Goal: Transaction & Acquisition: Purchase product/service

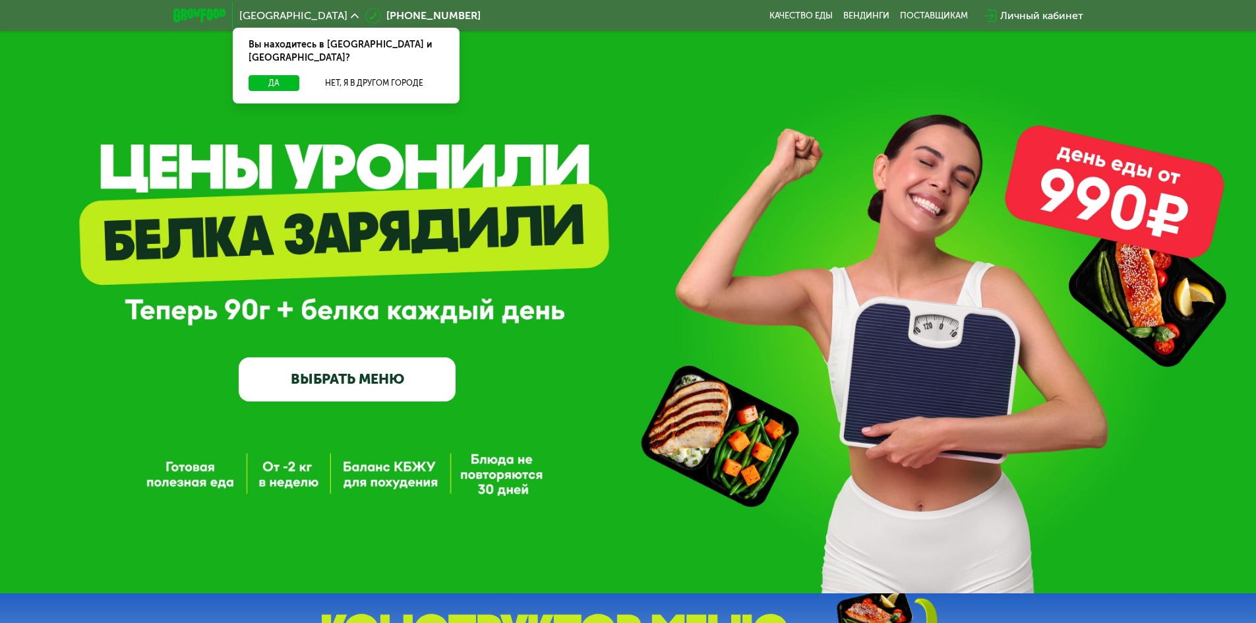
click at [323, 370] on link "ВЫБРАТЬ МЕНЮ" at bounding box center [347, 379] width 217 height 44
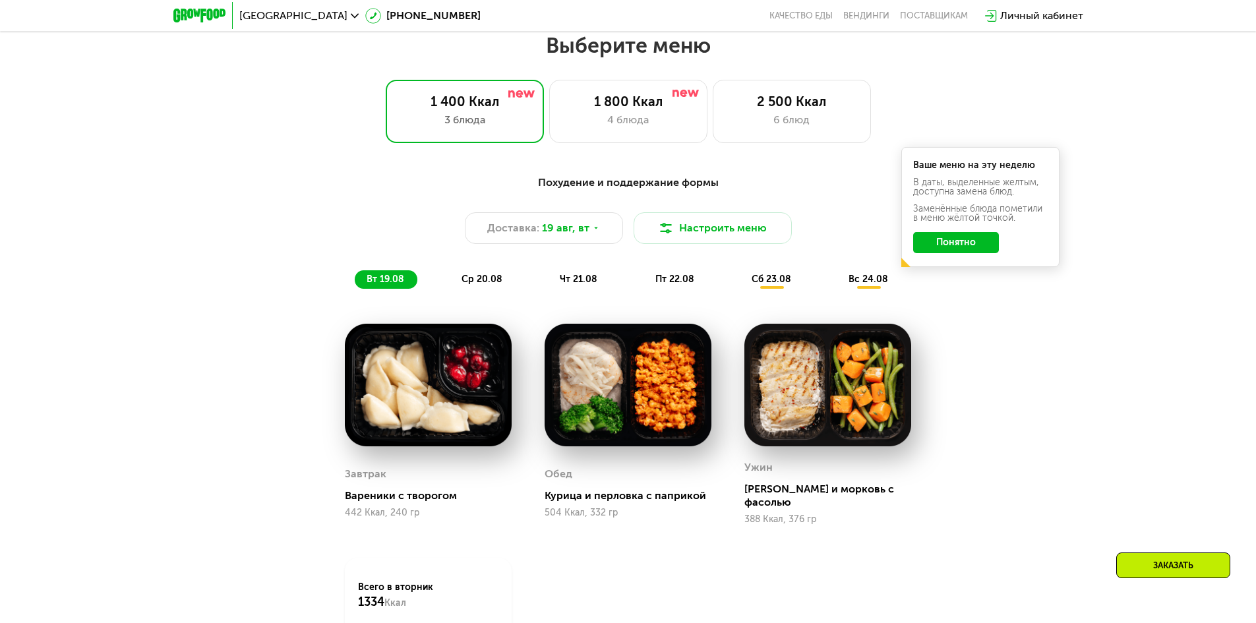
scroll to position [712, 0]
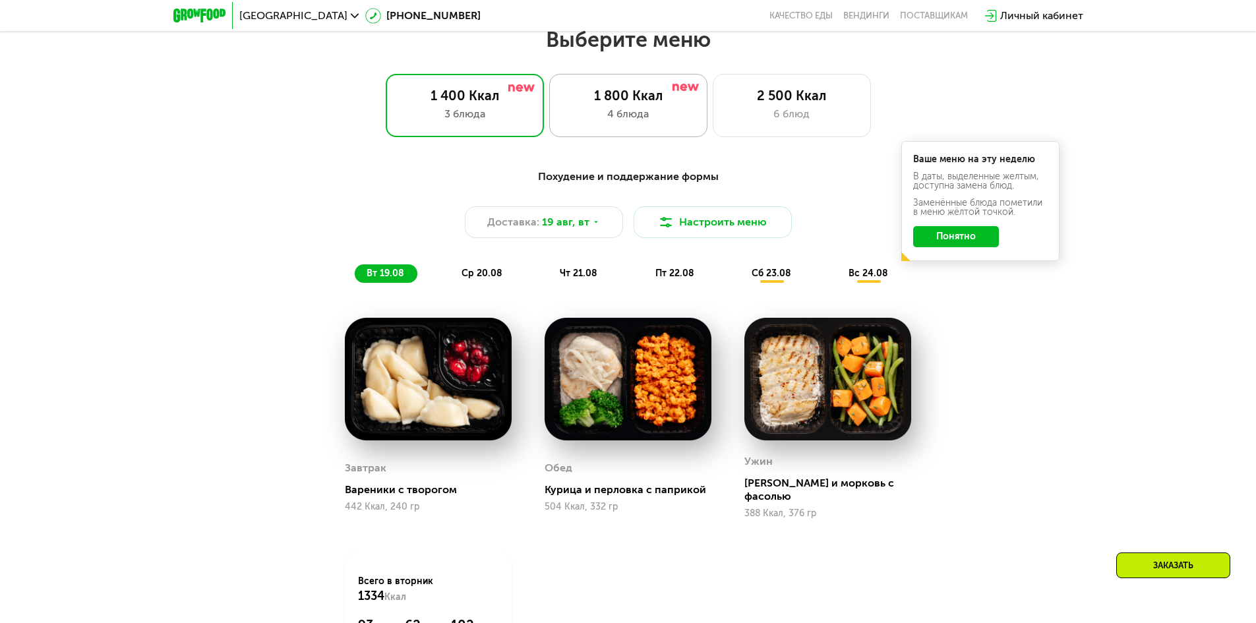
click at [712, 129] on div "1 800 Ккал 4 блюда" at bounding box center [791, 105] width 158 height 63
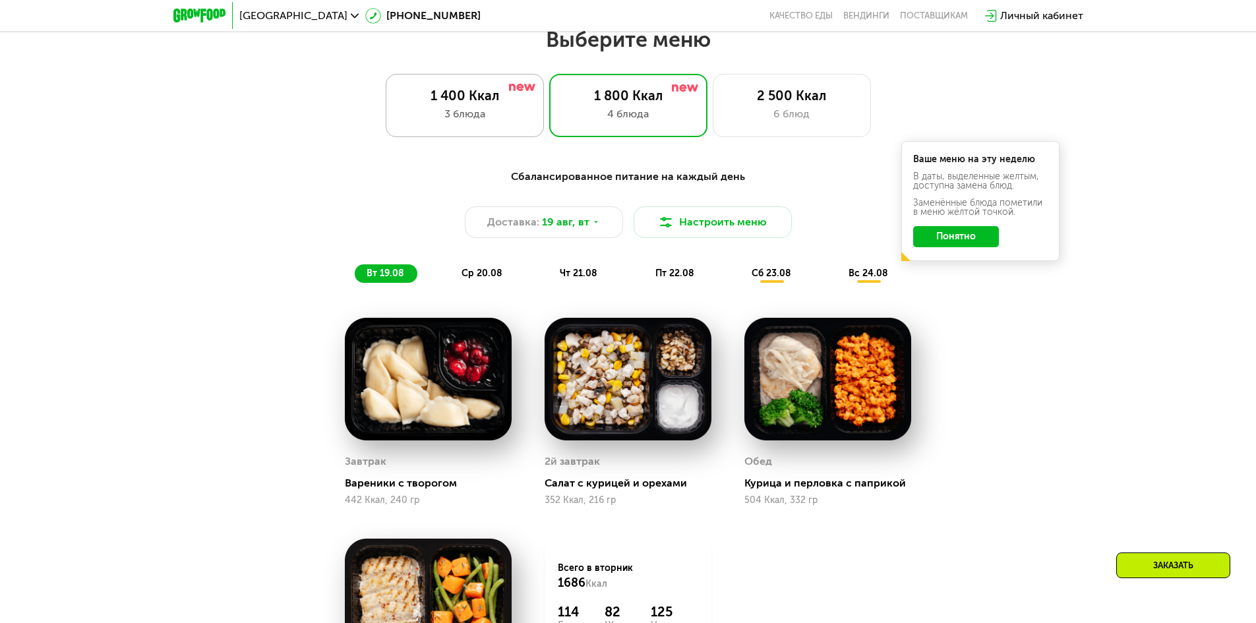
click at [479, 117] on div "3 блюда" at bounding box center [464, 114] width 131 height 16
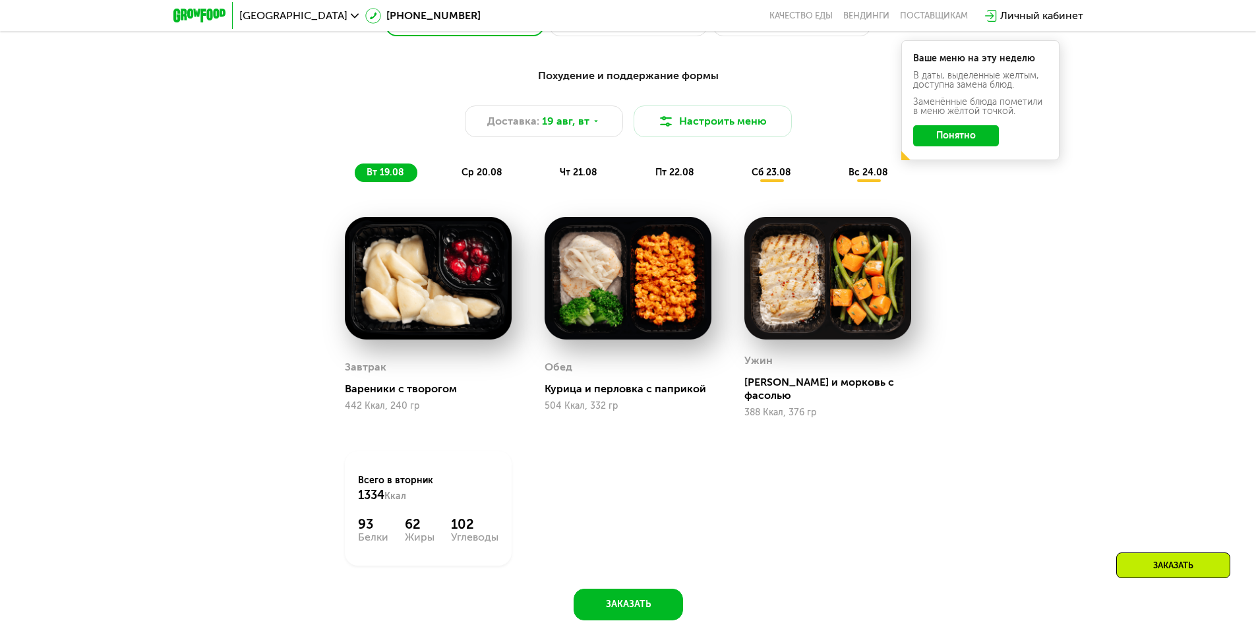
scroll to position [778, 0]
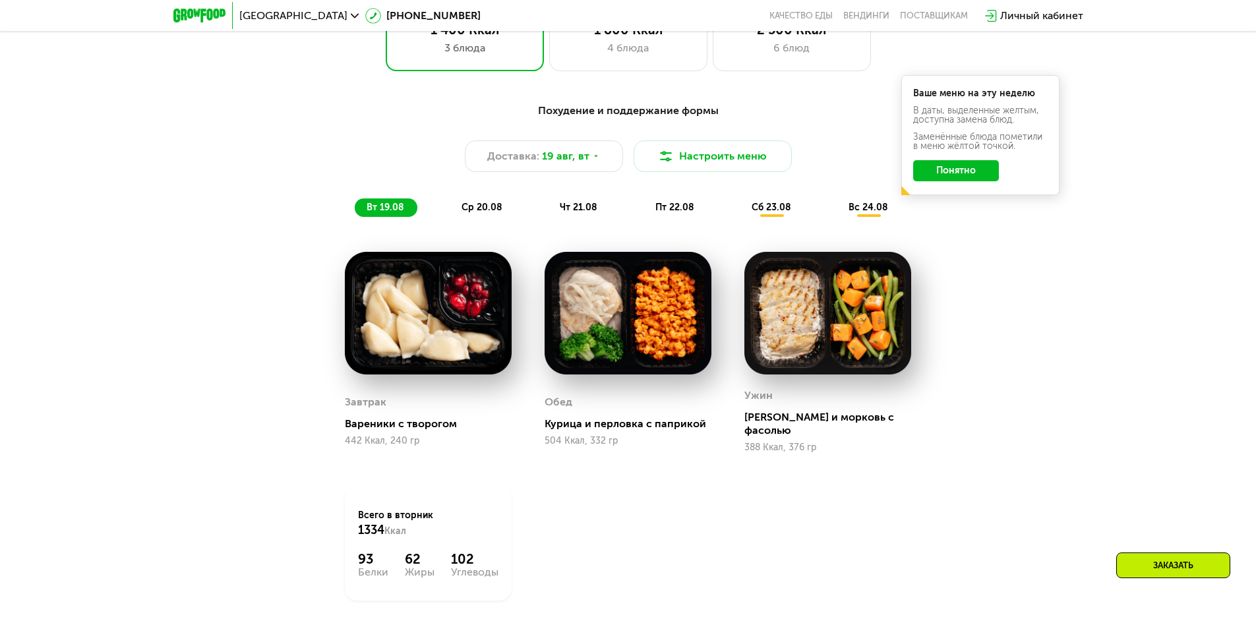
click at [479, 209] on span "ср 20.08" at bounding box center [481, 207] width 41 height 11
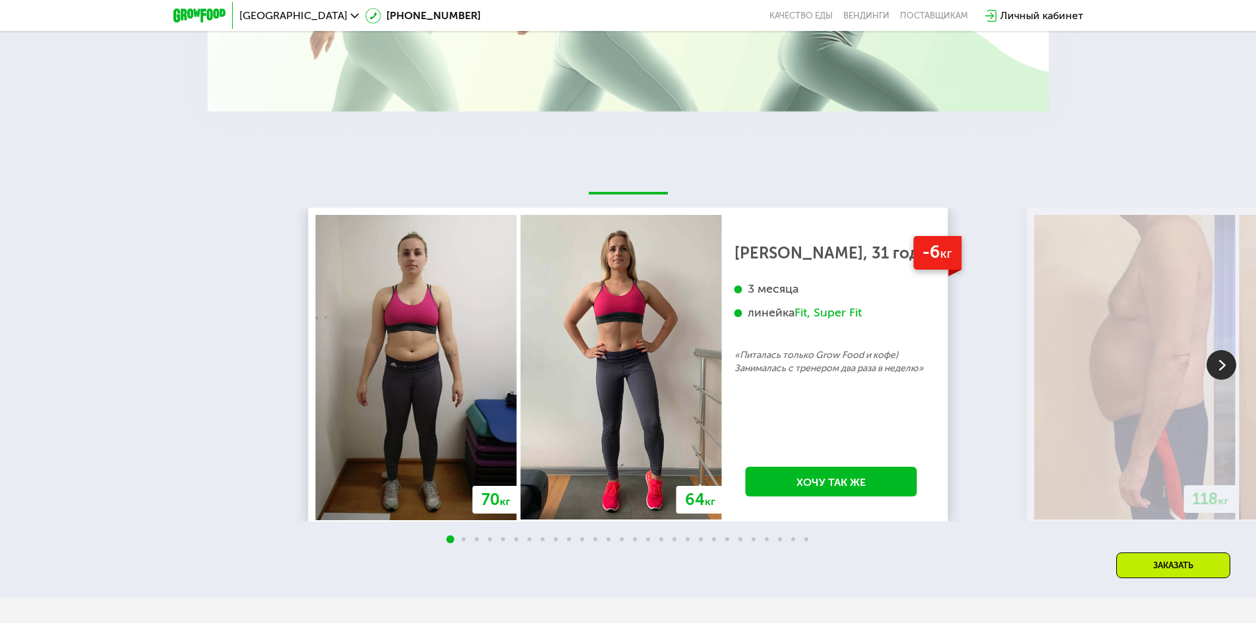
scroll to position [2426, 0]
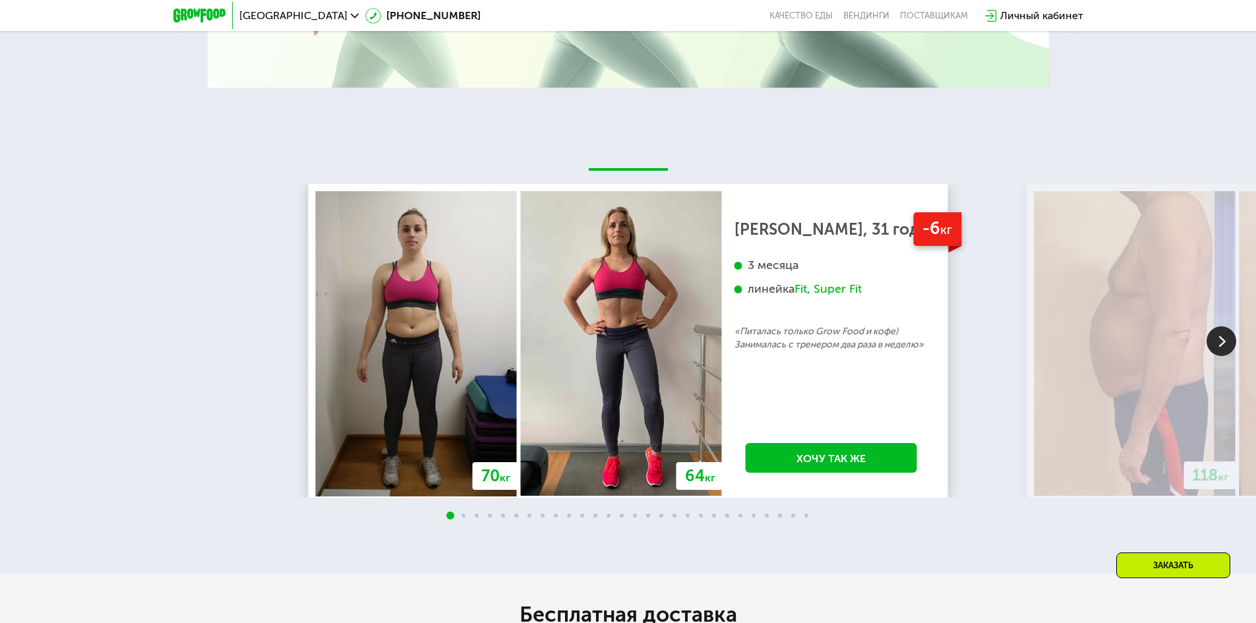
click at [1217, 327] on img at bounding box center [1221, 341] width 30 height 30
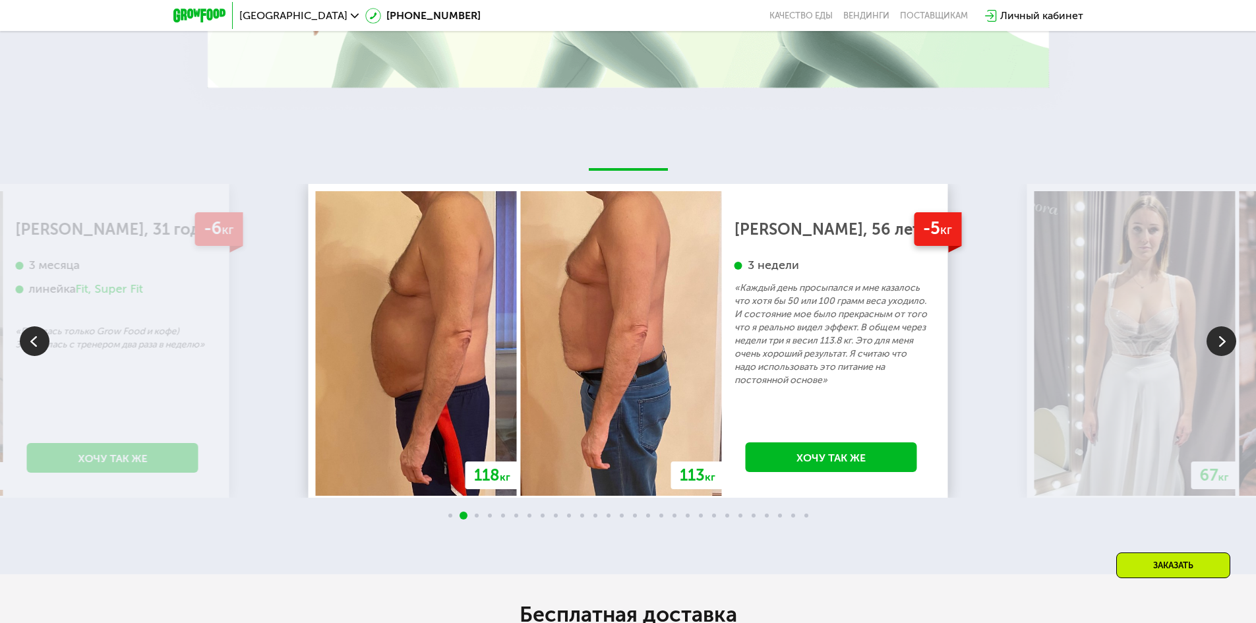
click at [1217, 327] on img at bounding box center [1221, 341] width 30 height 30
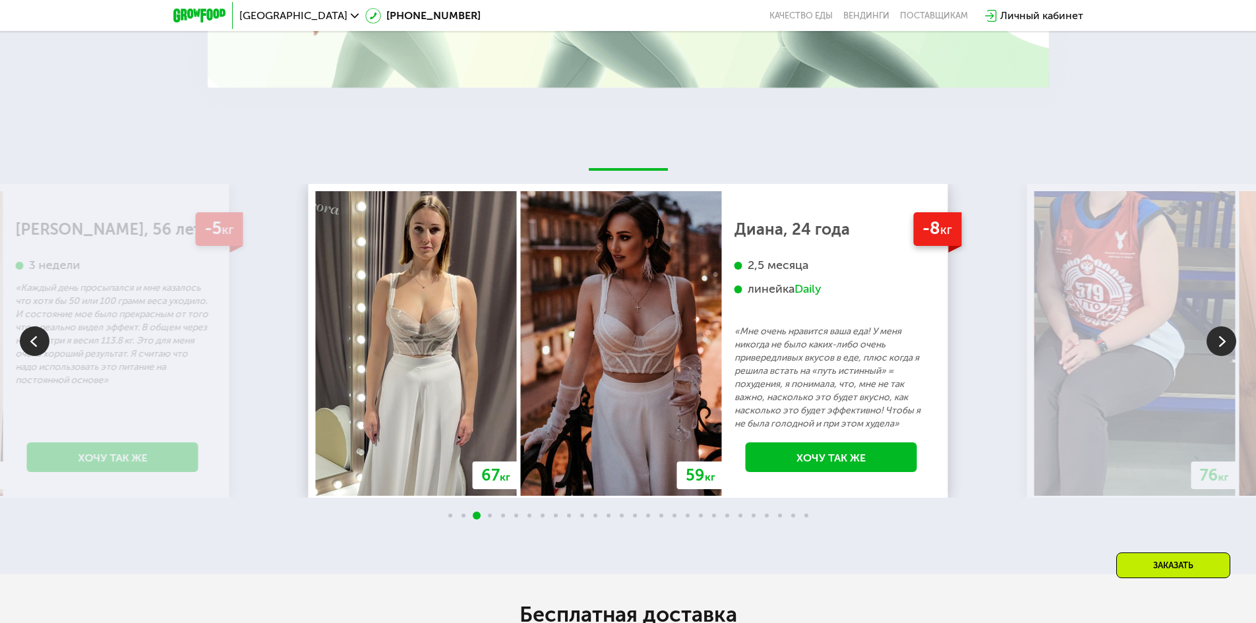
click at [1217, 327] on img at bounding box center [1221, 341] width 30 height 30
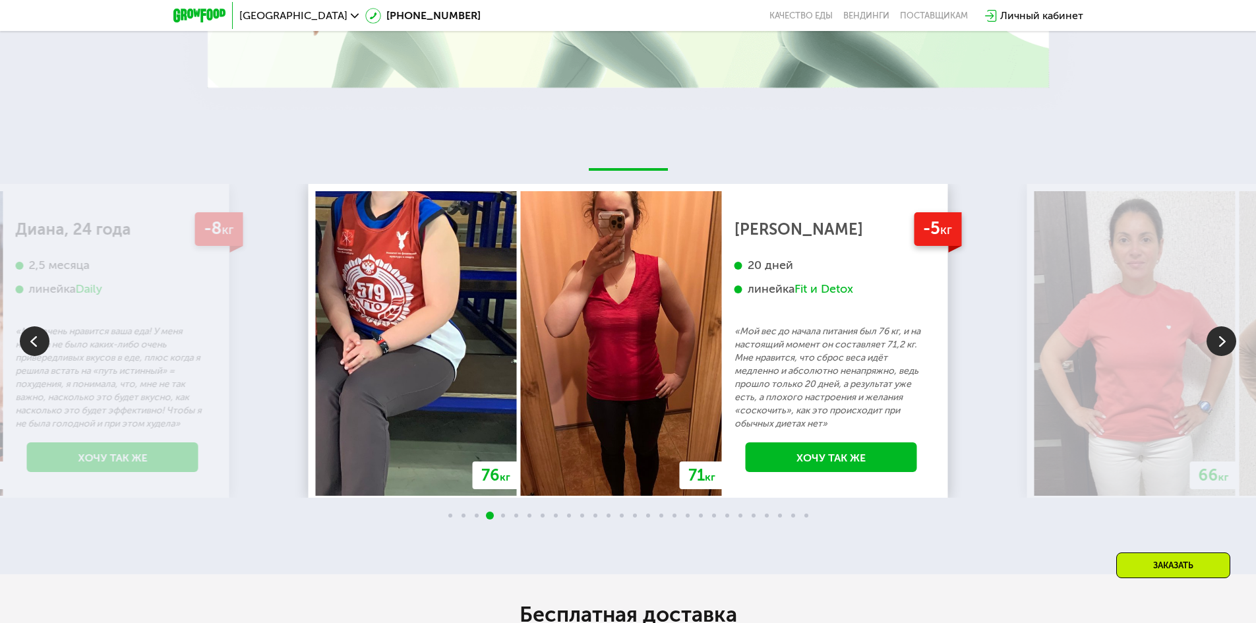
click at [1213, 337] on img at bounding box center [1221, 341] width 30 height 30
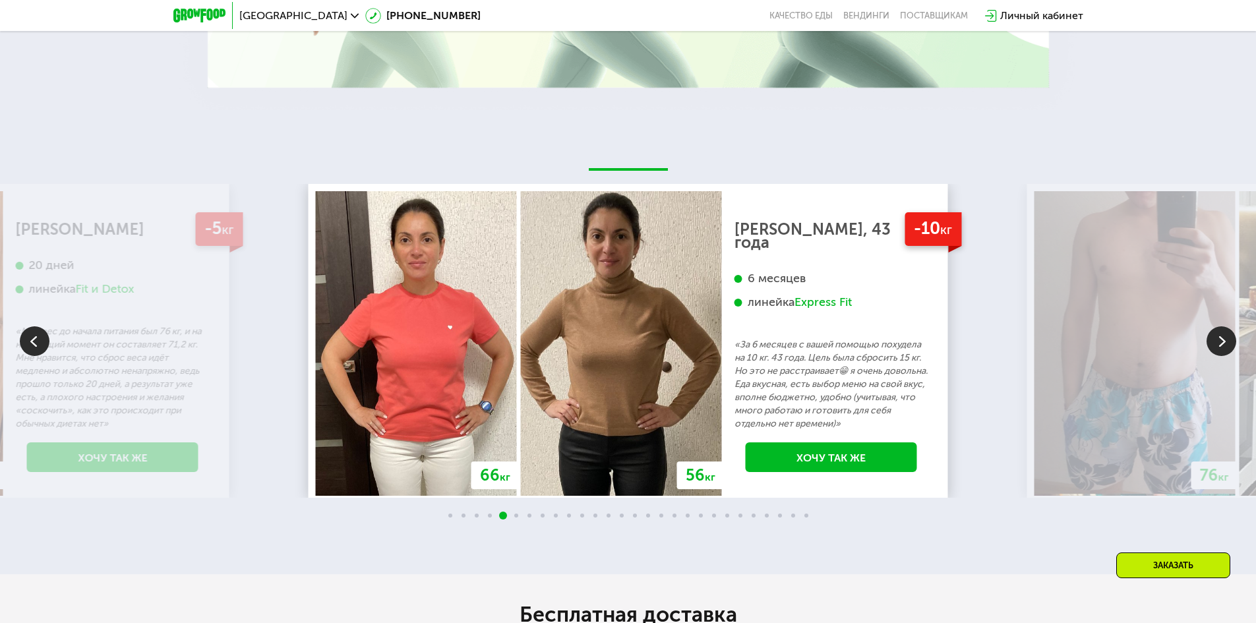
click at [1213, 336] on img at bounding box center [1221, 341] width 30 height 30
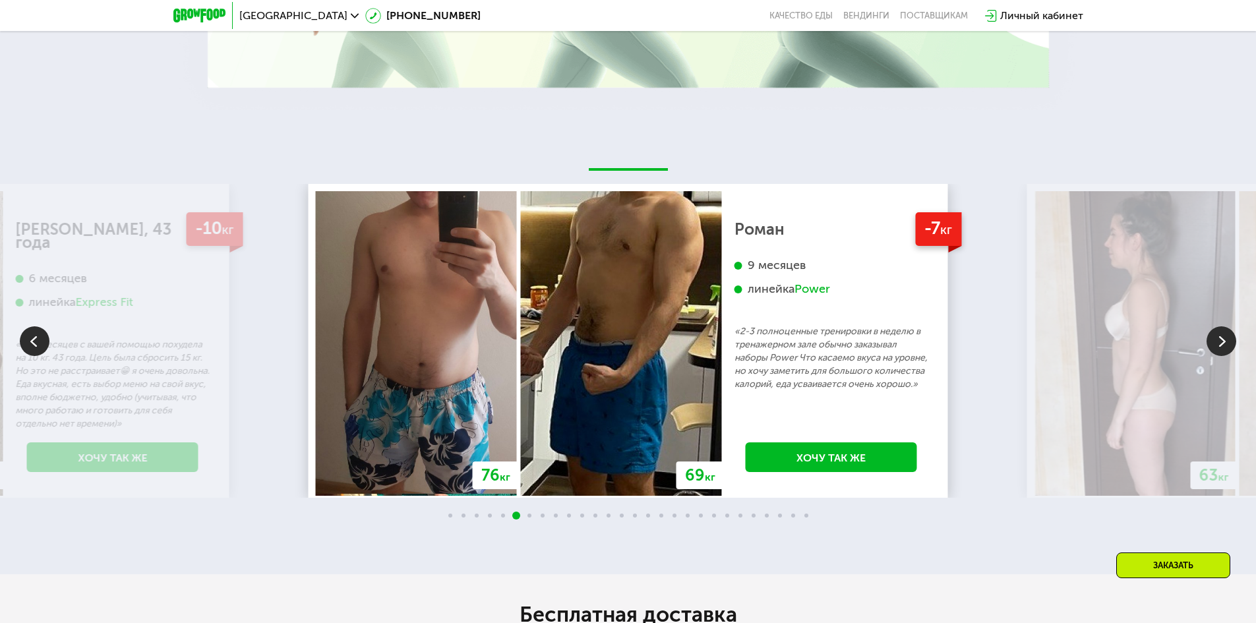
click at [1213, 336] on img at bounding box center [1221, 341] width 30 height 30
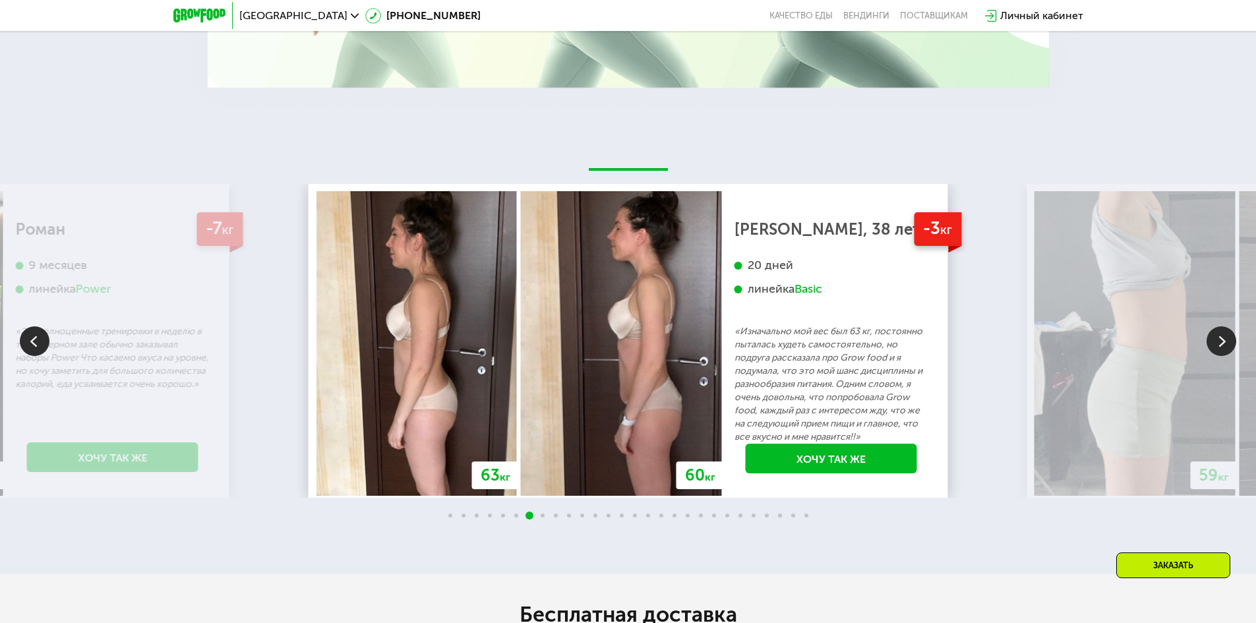
click at [1209, 334] on img at bounding box center [1221, 341] width 30 height 30
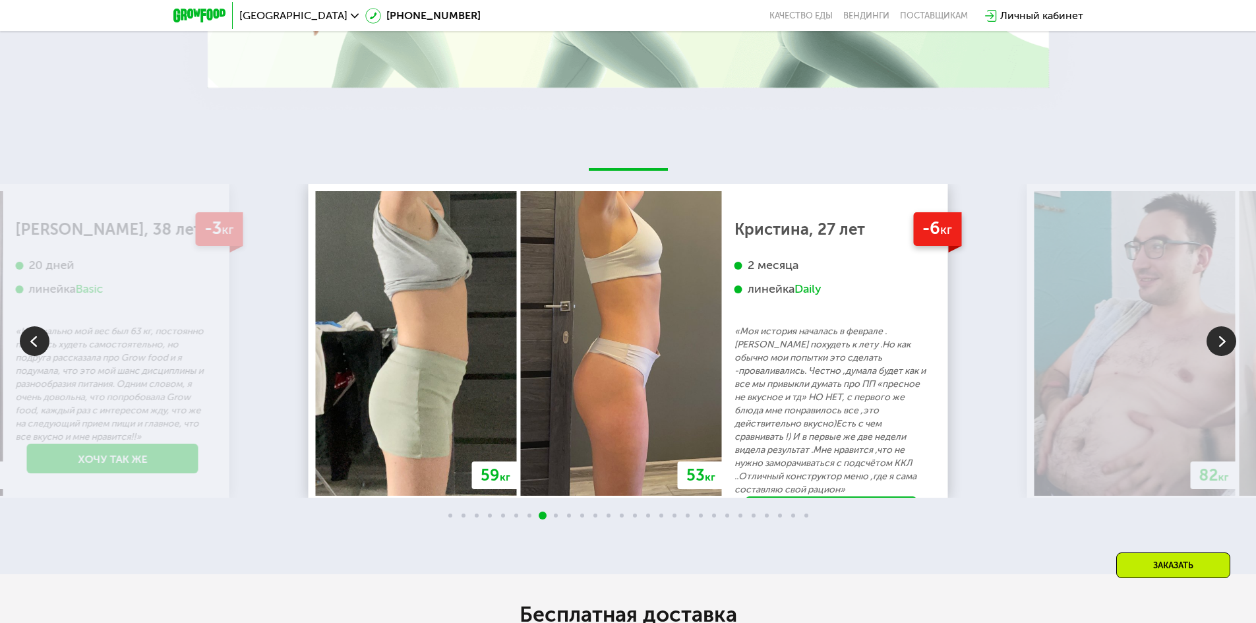
click at [1209, 334] on img at bounding box center [1221, 341] width 30 height 30
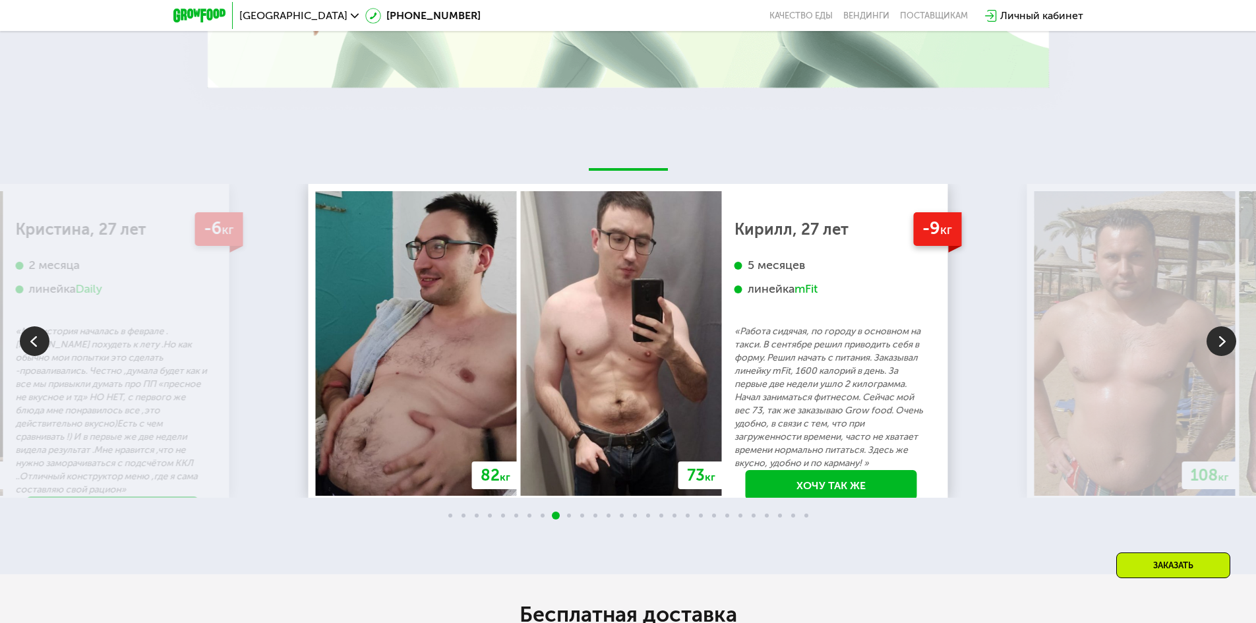
click at [1213, 329] on img at bounding box center [1221, 341] width 30 height 30
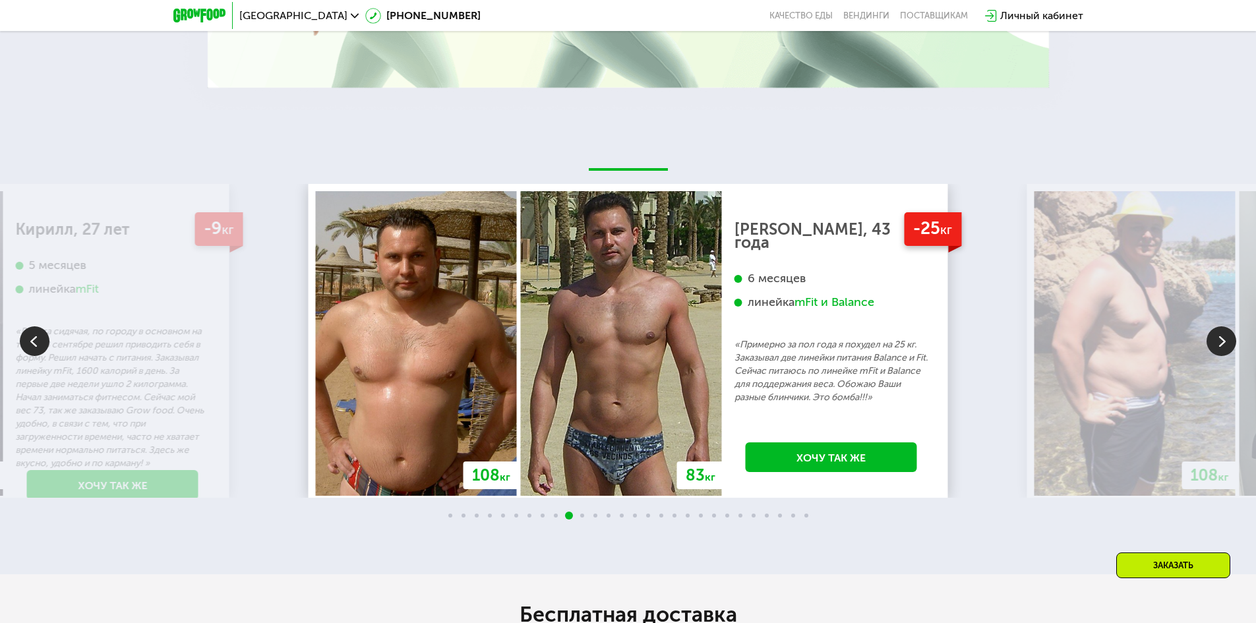
click at [1221, 326] on img at bounding box center [1221, 341] width 30 height 30
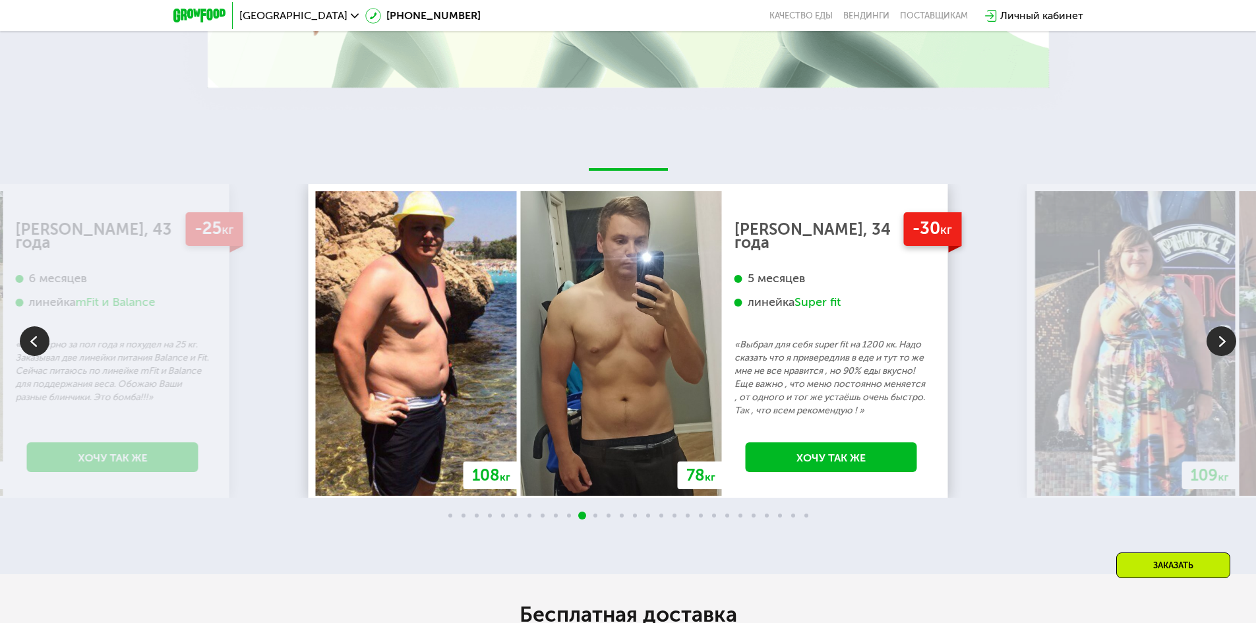
click at [1221, 326] on img at bounding box center [1221, 341] width 30 height 30
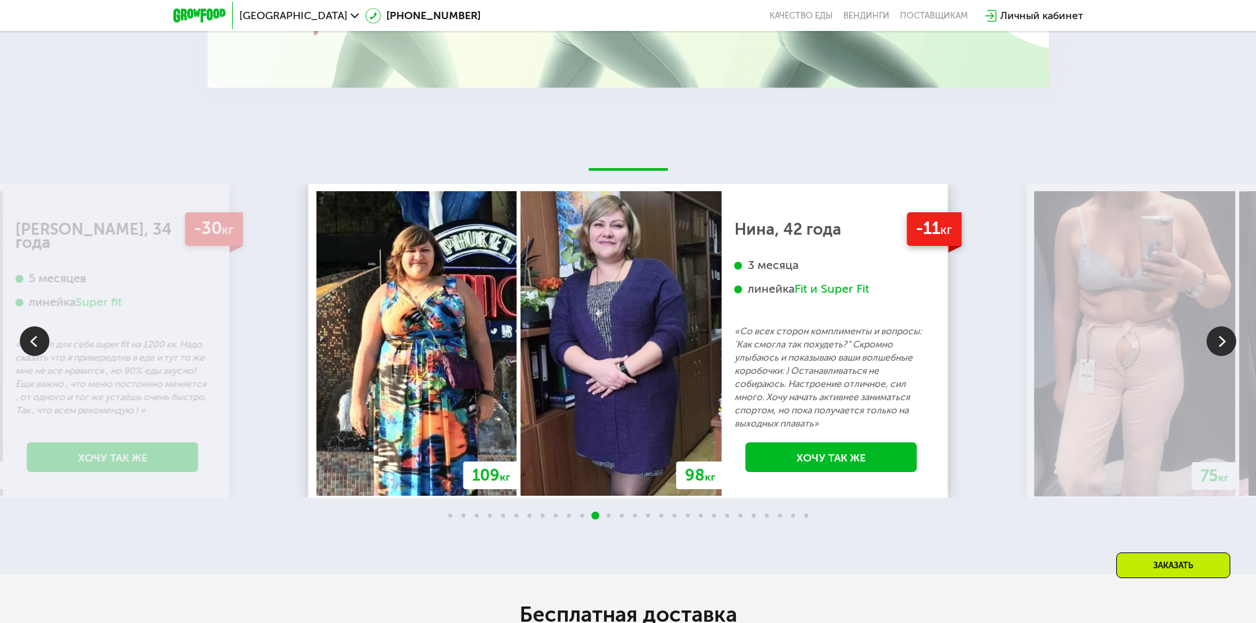
click at [1231, 330] on img at bounding box center [1221, 341] width 30 height 30
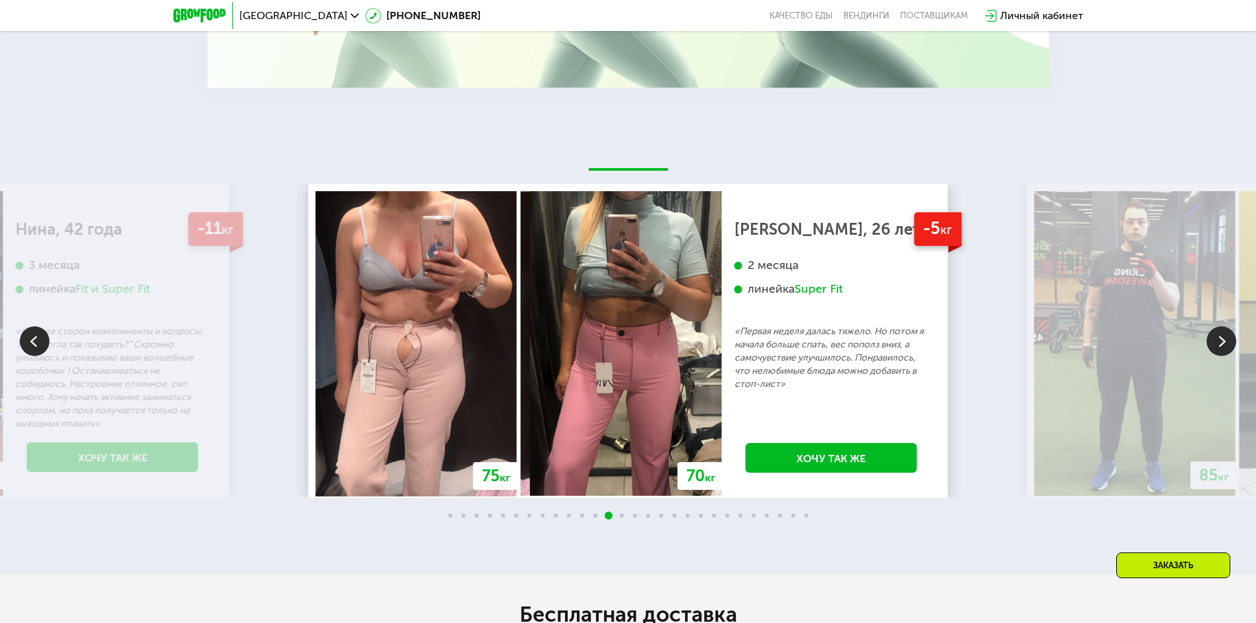
click at [1225, 326] on img at bounding box center [1221, 341] width 30 height 30
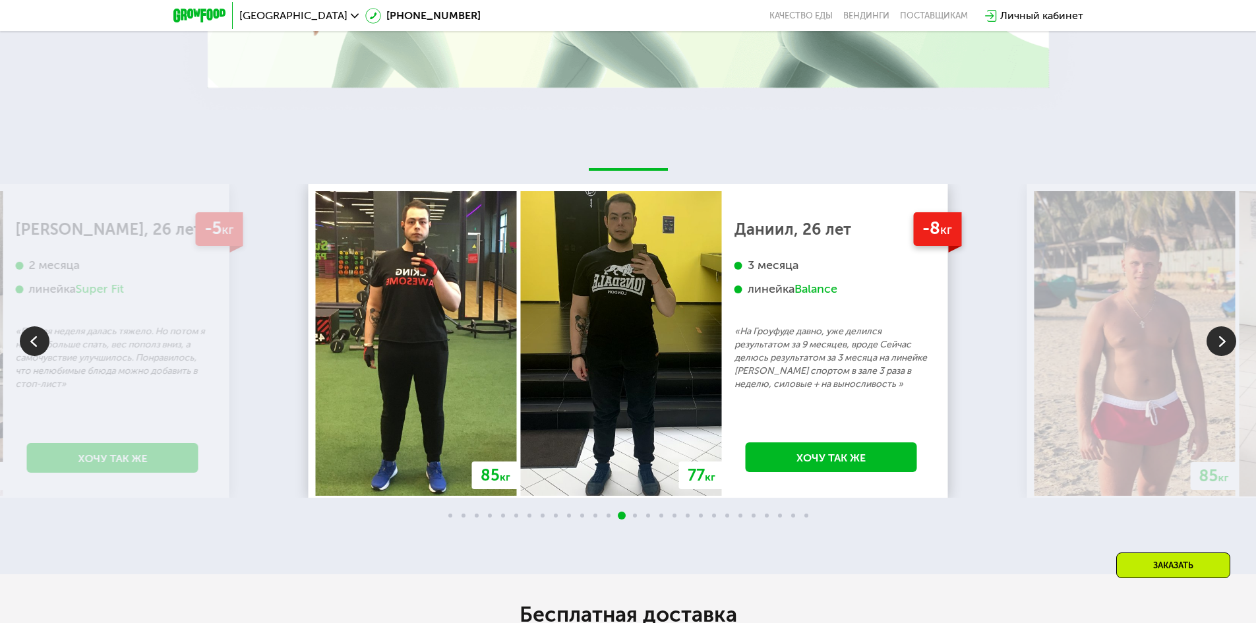
click at [1225, 326] on img at bounding box center [1221, 341] width 30 height 30
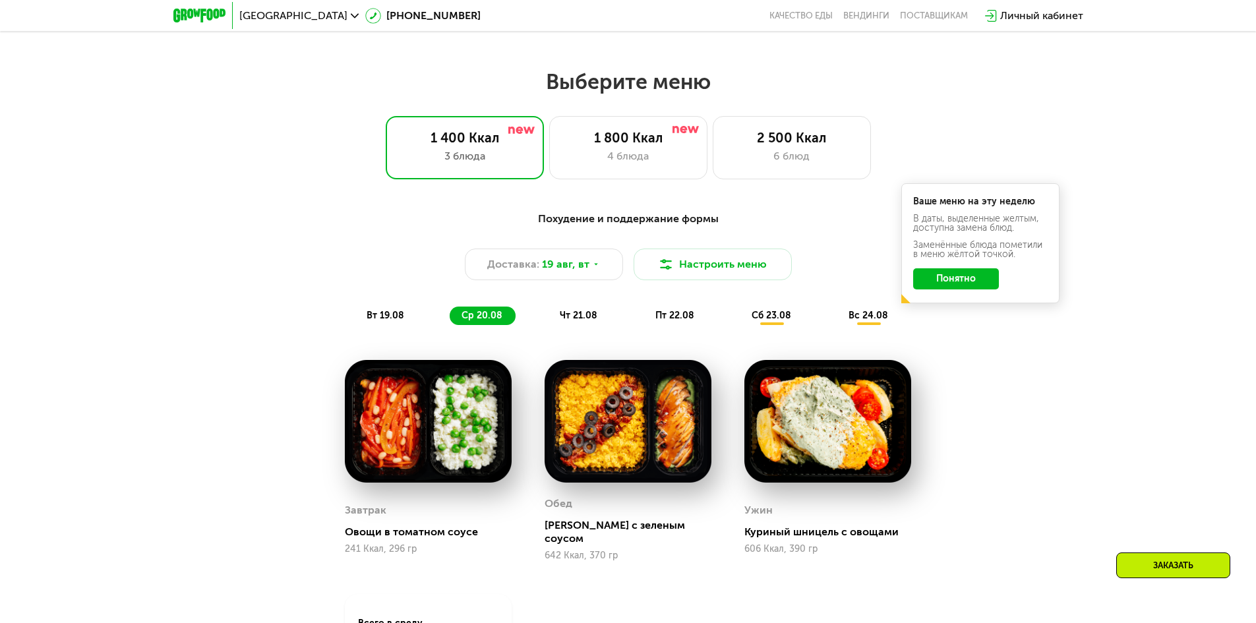
scroll to position [646, 0]
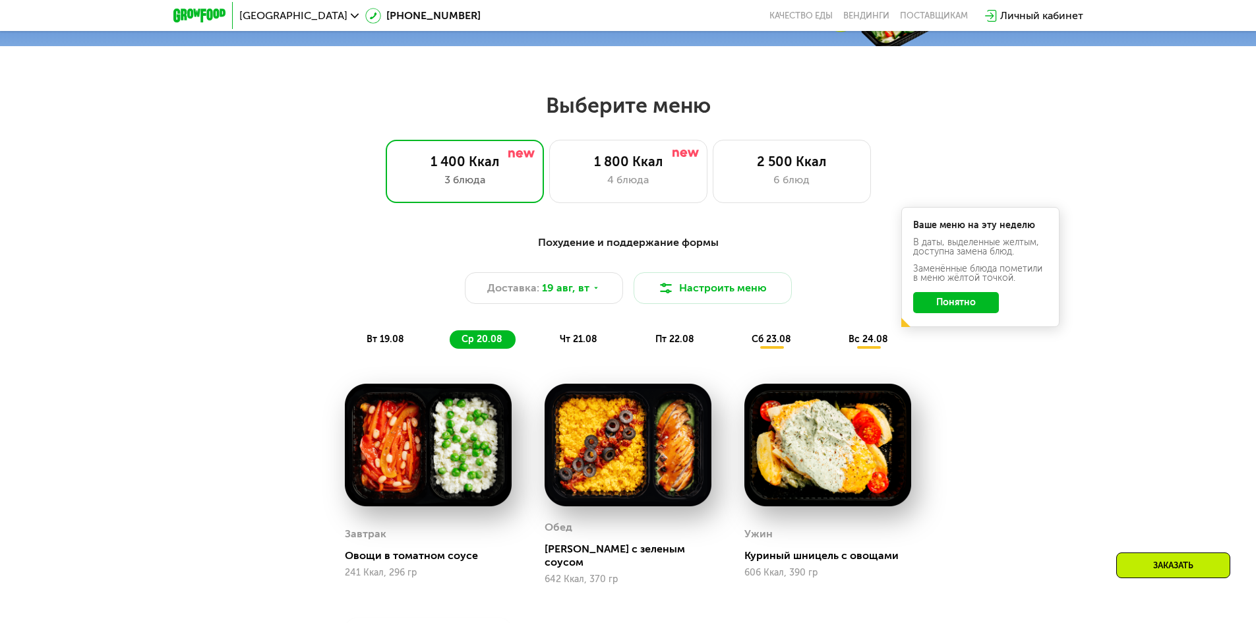
click at [780, 345] on span "сб 23.08" at bounding box center [771, 339] width 40 height 11
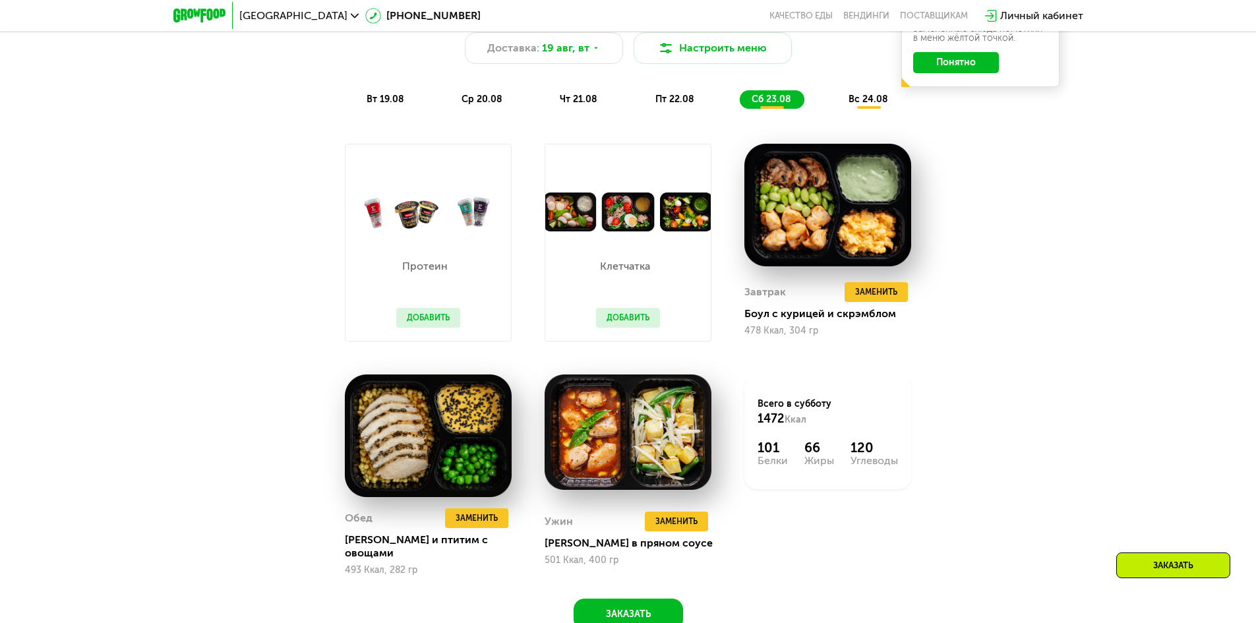
scroll to position [910, 0]
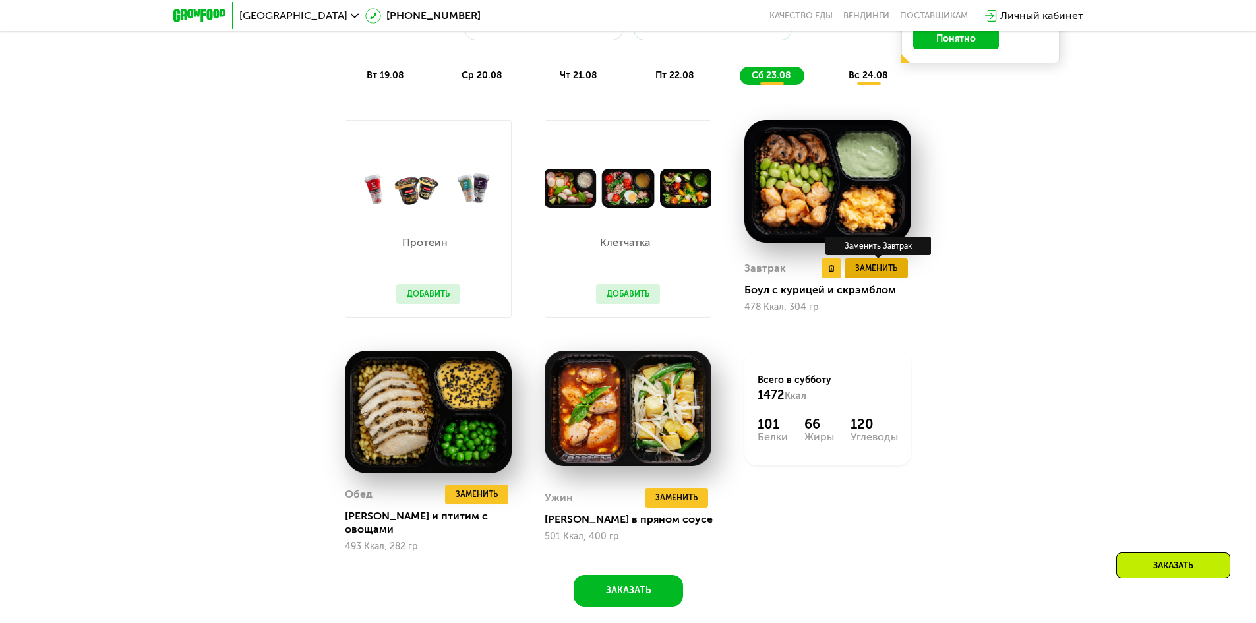
click at [873, 275] on span "Заменить" at bounding box center [876, 268] width 42 height 13
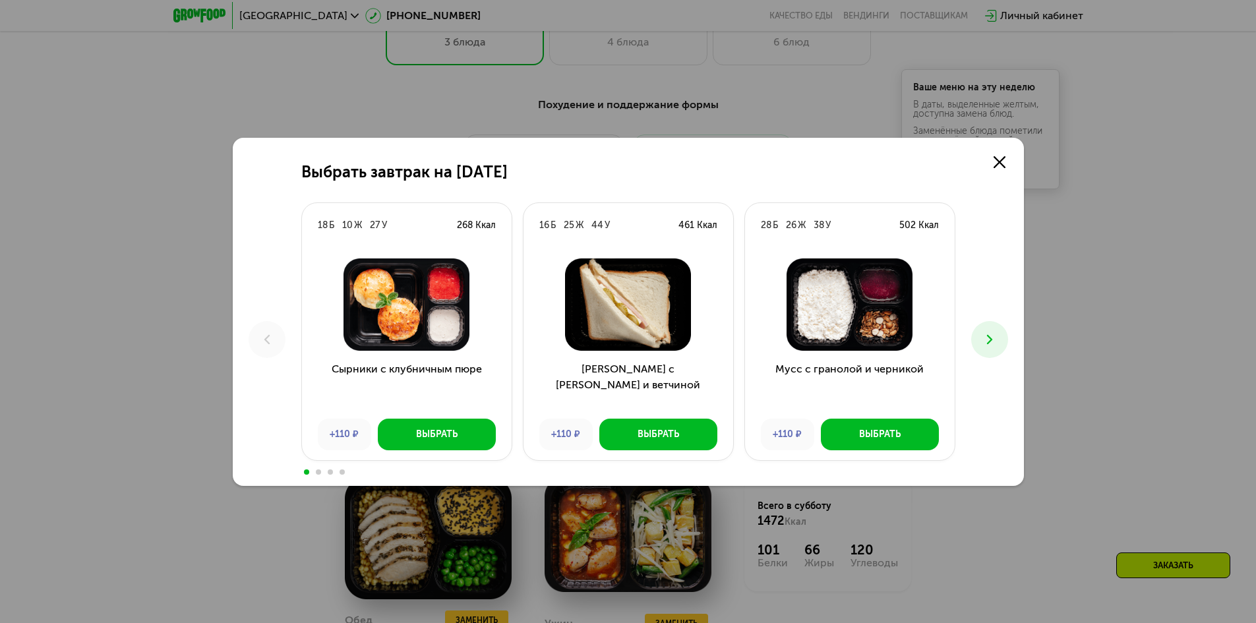
scroll to position [778, 0]
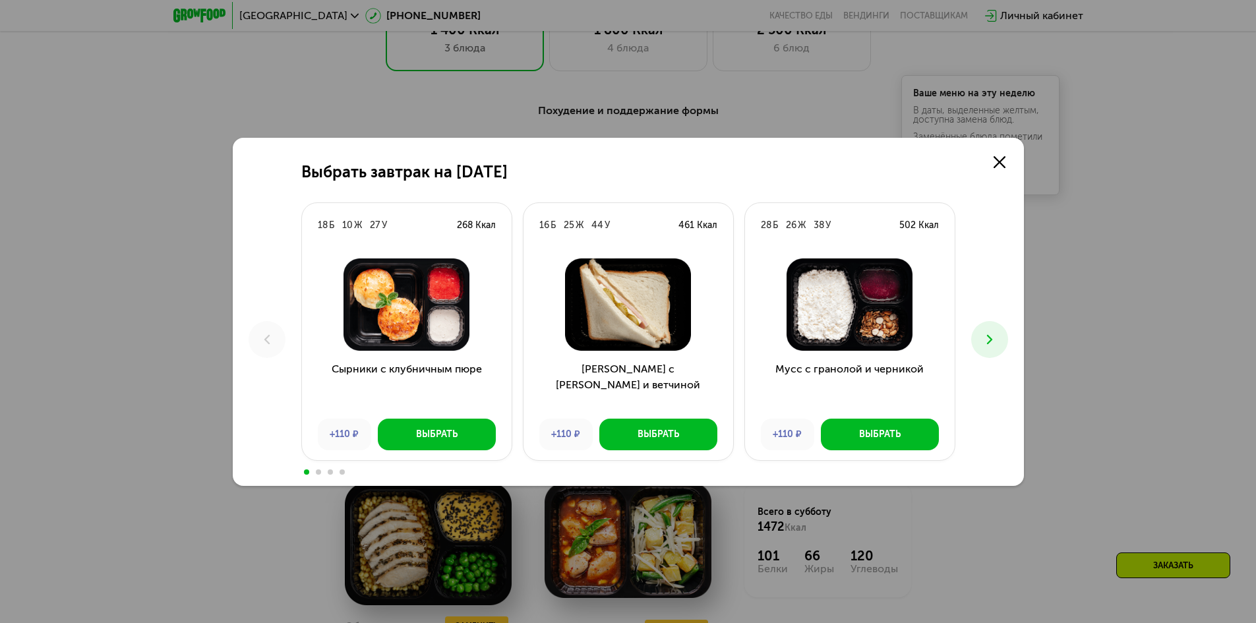
click at [1001, 345] on button at bounding box center [989, 339] width 37 height 37
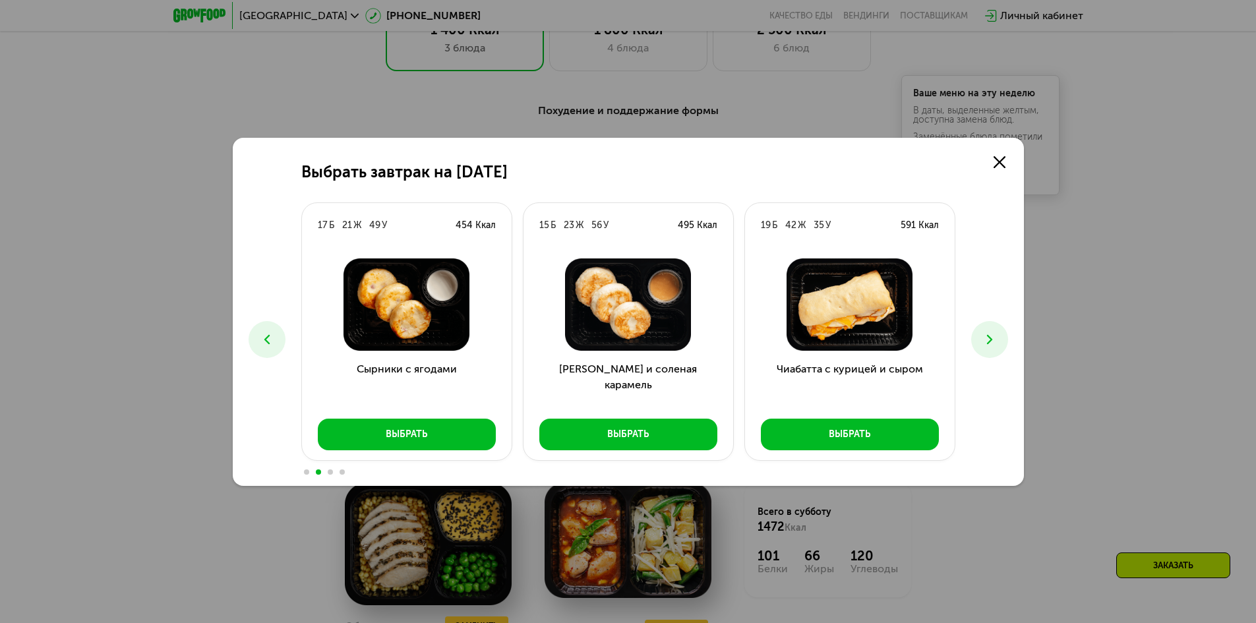
click at [990, 341] on use at bounding box center [988, 338] width 5 height 9
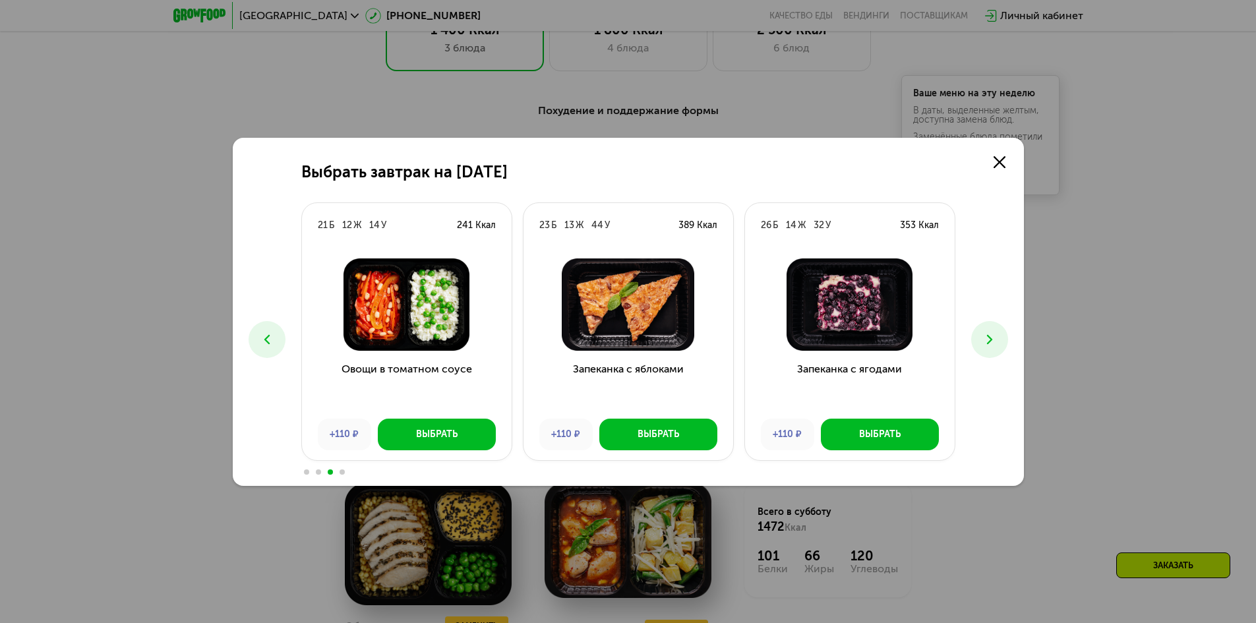
click at [276, 331] on button at bounding box center [266, 339] width 37 height 37
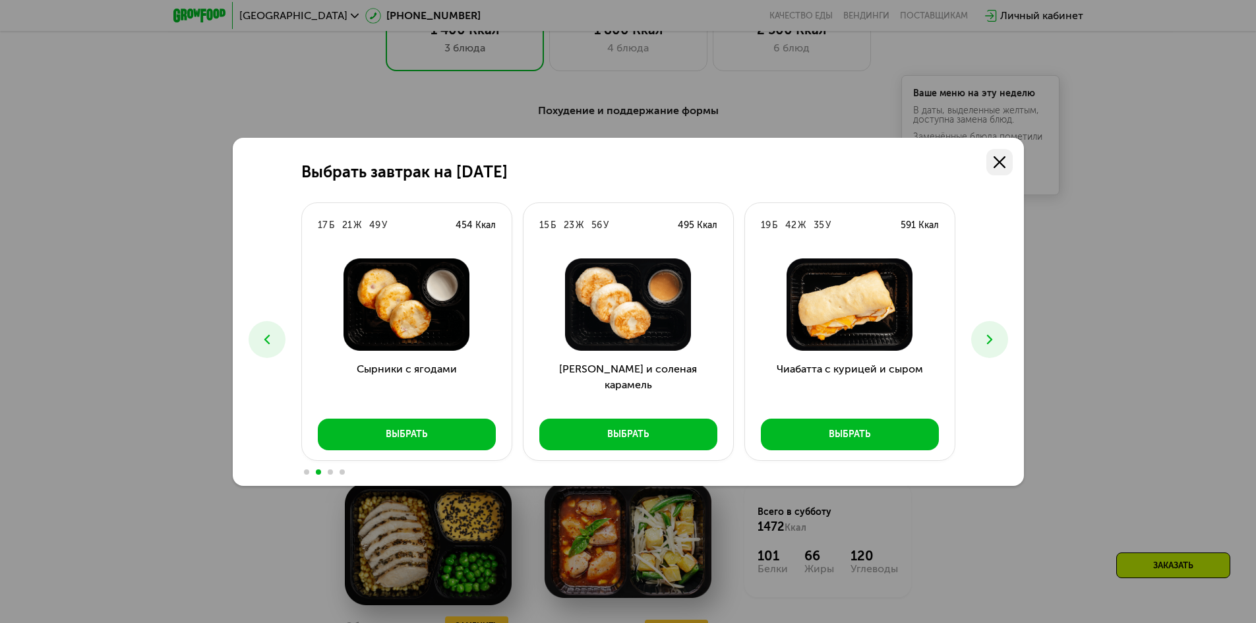
click at [1004, 167] on use at bounding box center [999, 162] width 12 height 12
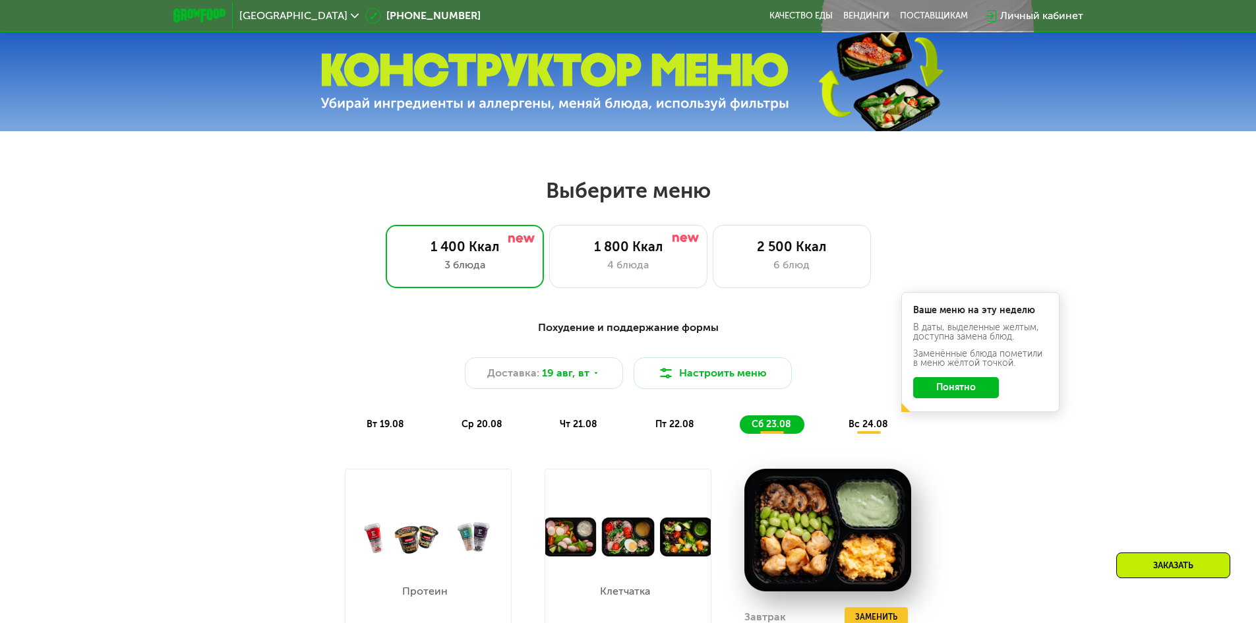
scroll to position [593, 0]
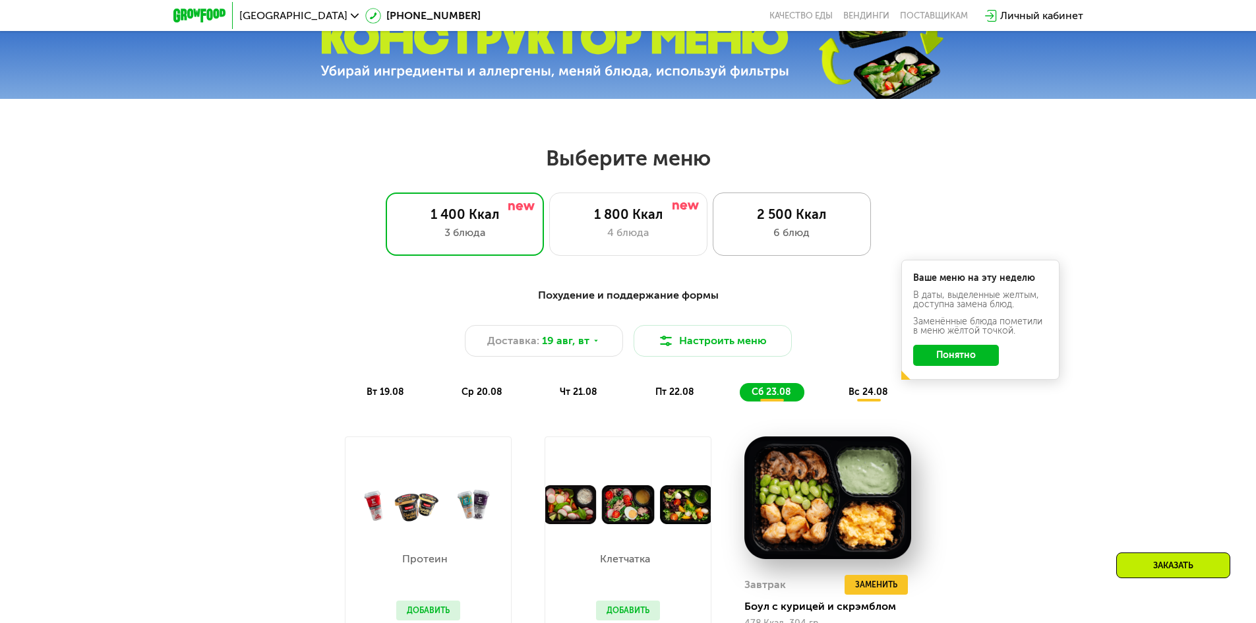
click at [778, 238] on div "6 блюд" at bounding box center [791, 233] width 131 height 16
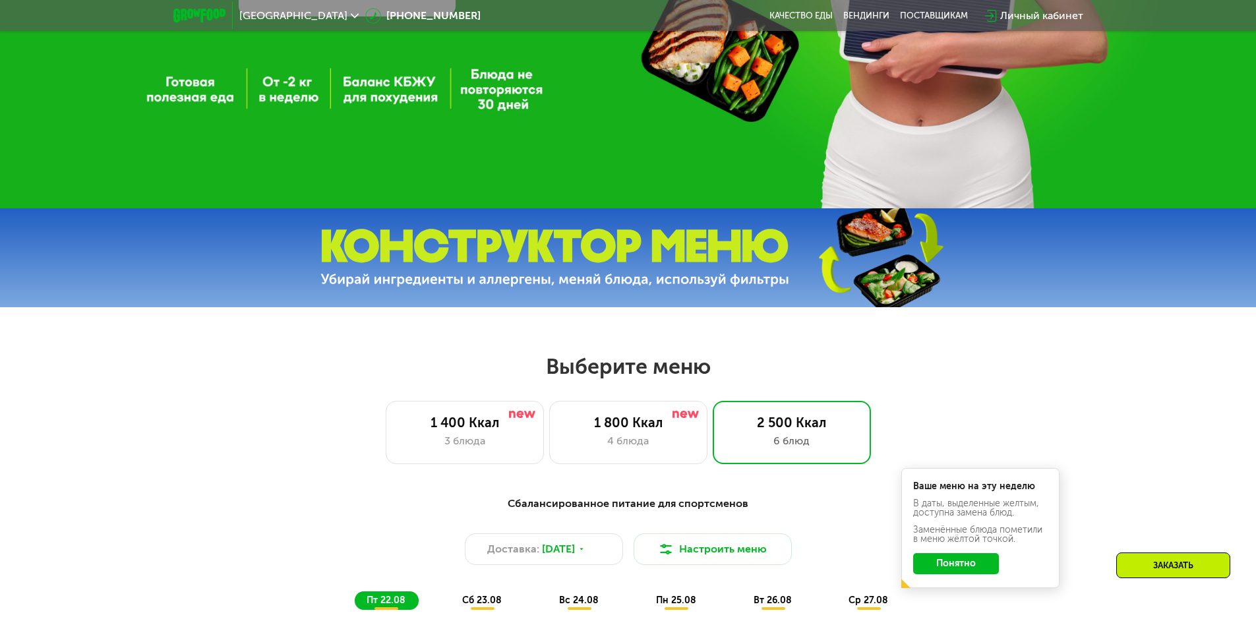
scroll to position [395, 0]
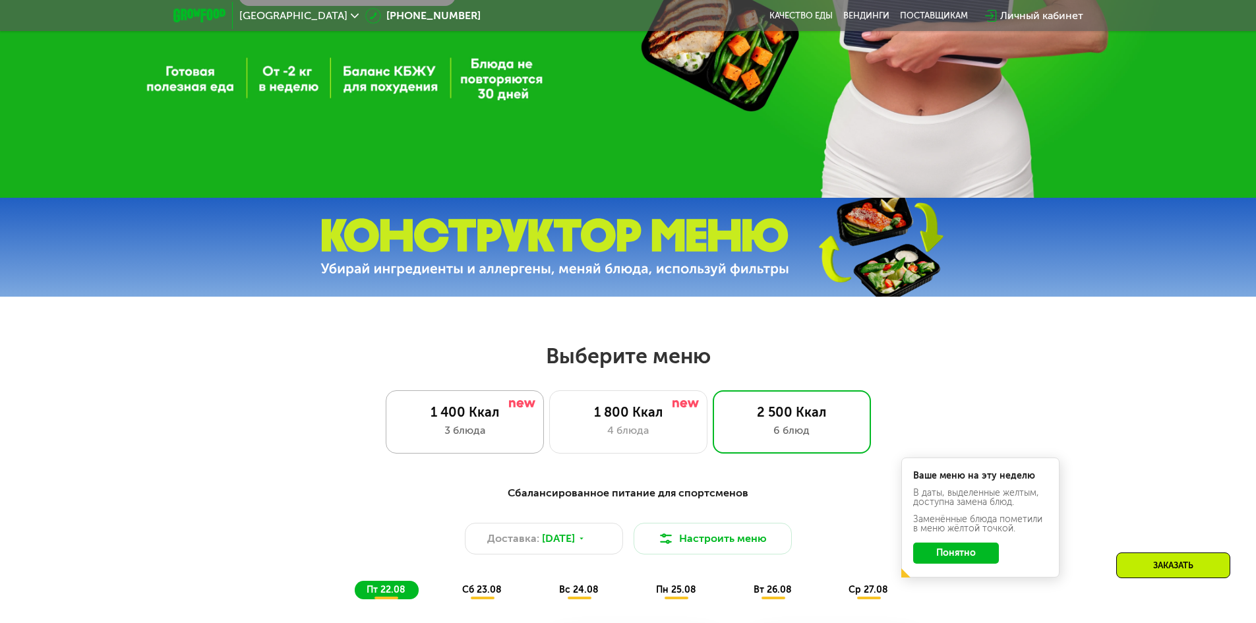
click at [549, 424] on div "1 400 Ккал 3 блюда" at bounding box center [628, 421] width 158 height 63
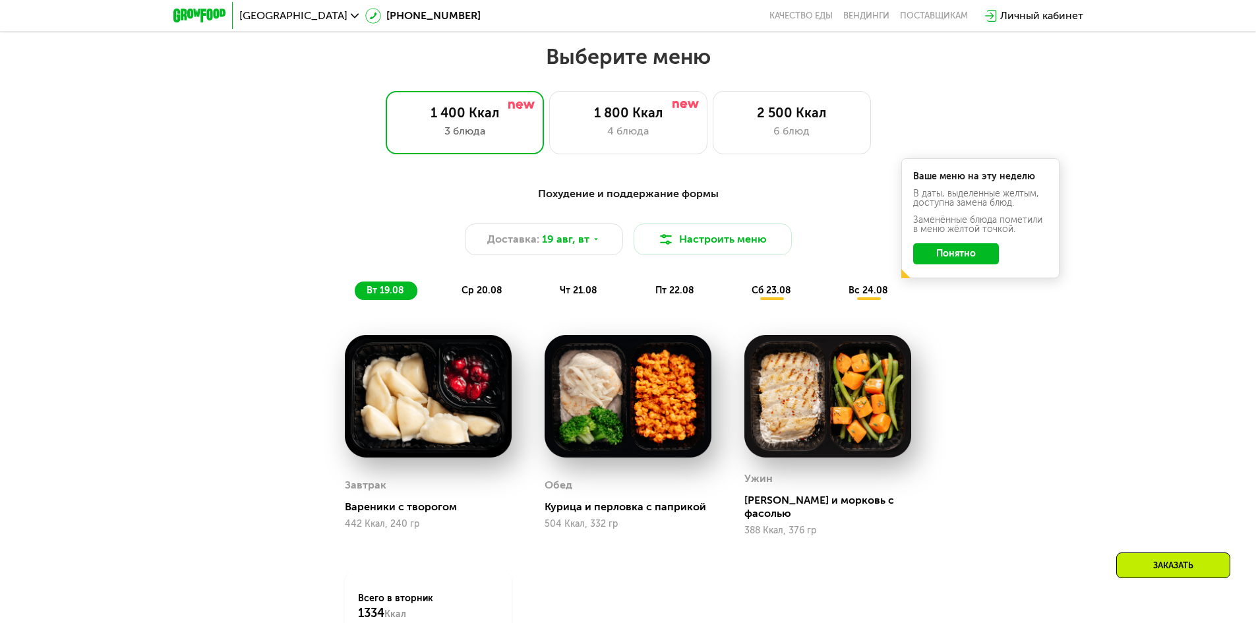
scroll to position [725, 0]
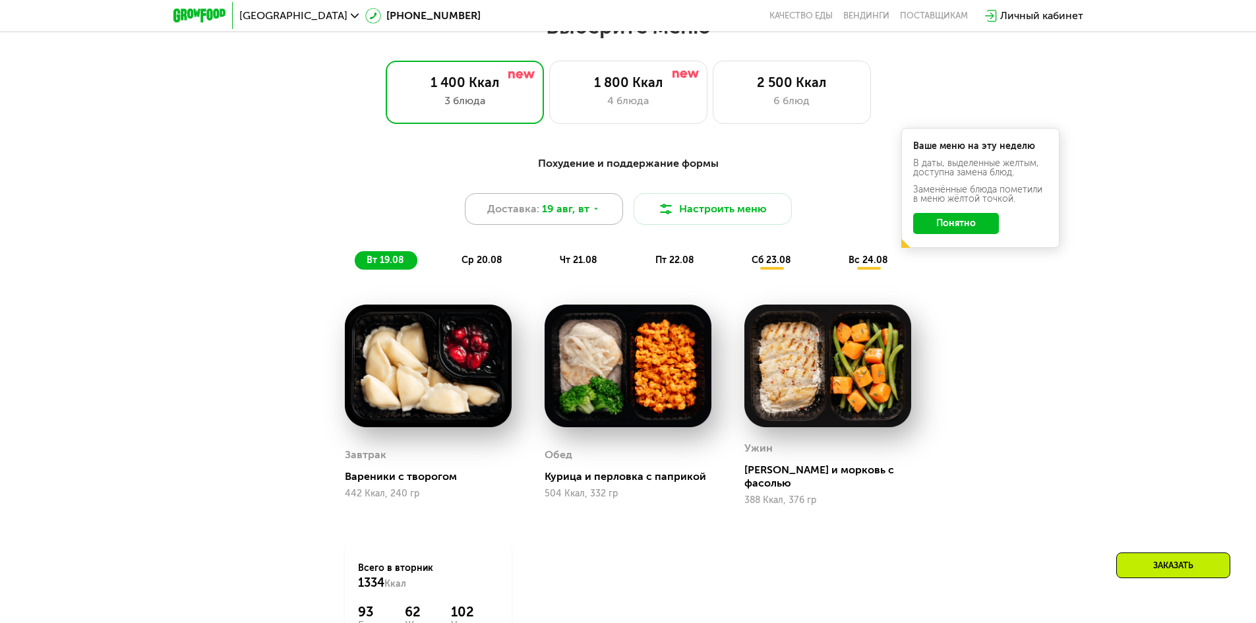
click at [592, 213] on icon at bounding box center [596, 209] width 8 height 8
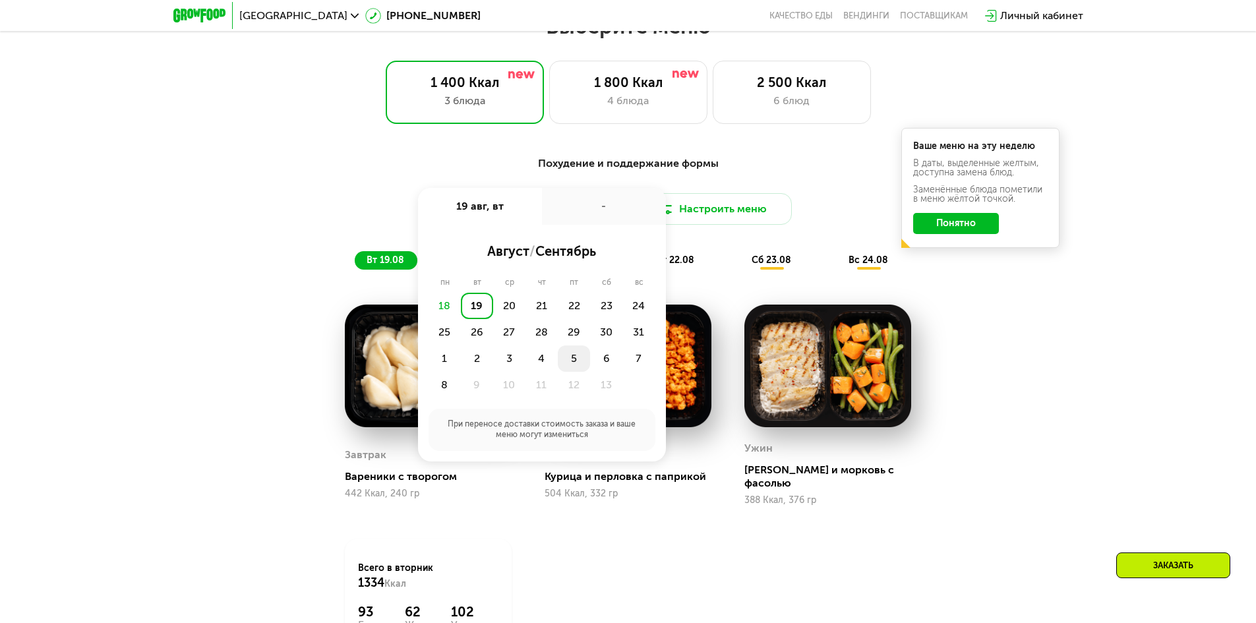
click at [590, 363] on div "5" at bounding box center [606, 358] width 32 height 26
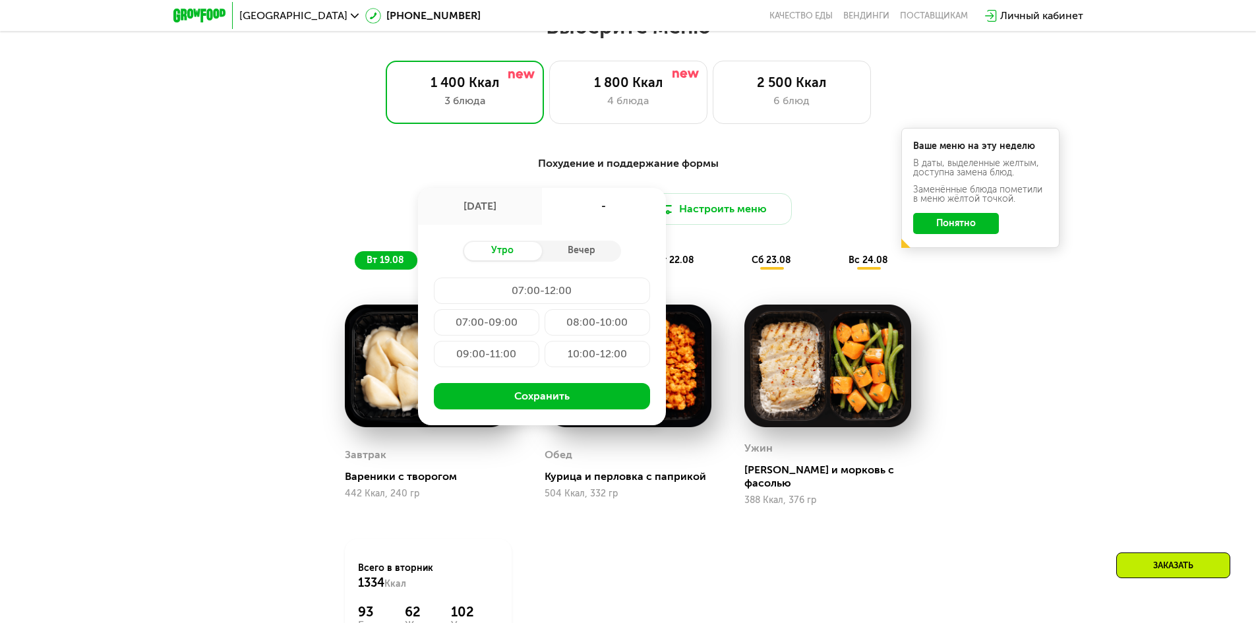
click at [1087, 283] on div "Похудение и поддержание формы Доставка: [DATE] [DATE] - Утро Вечер 07:00-12:00 …" at bounding box center [628, 439] width 1256 height 604
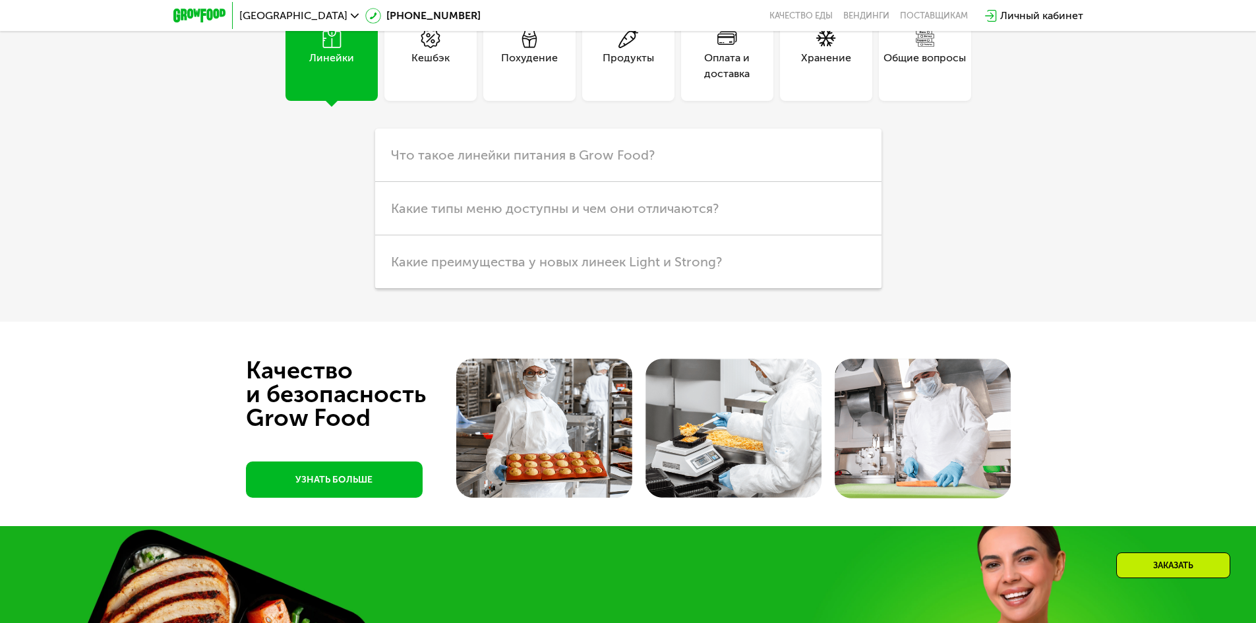
scroll to position [3496, 0]
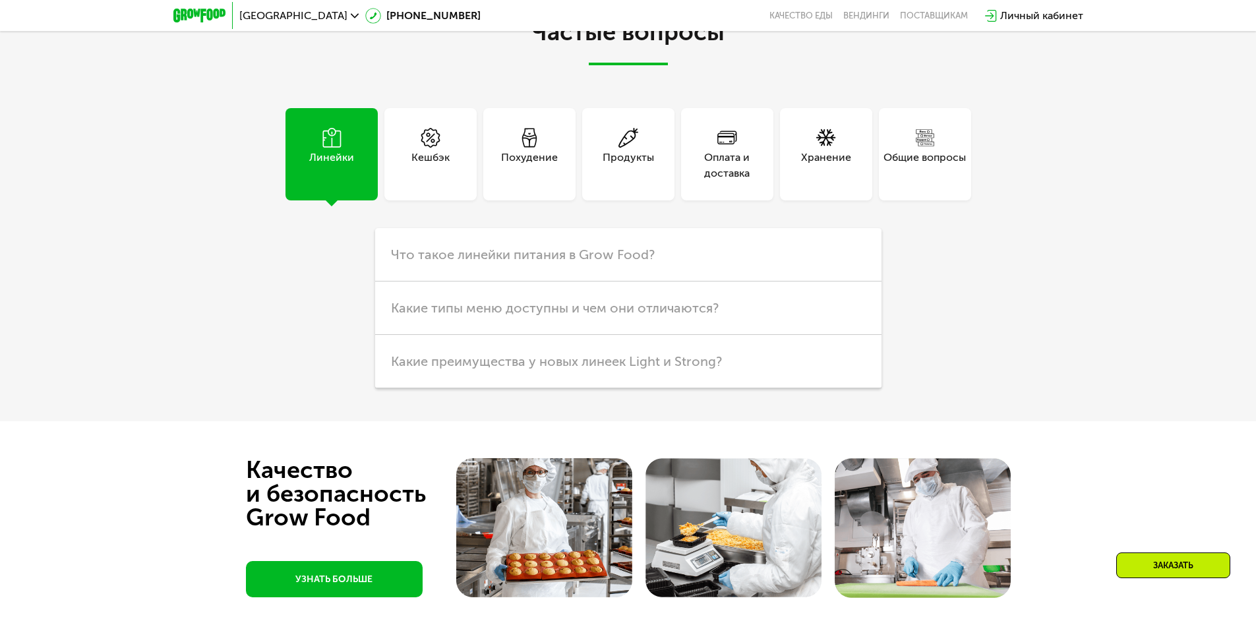
click at [829, 172] on div "Хранение" at bounding box center [826, 154] width 92 height 92
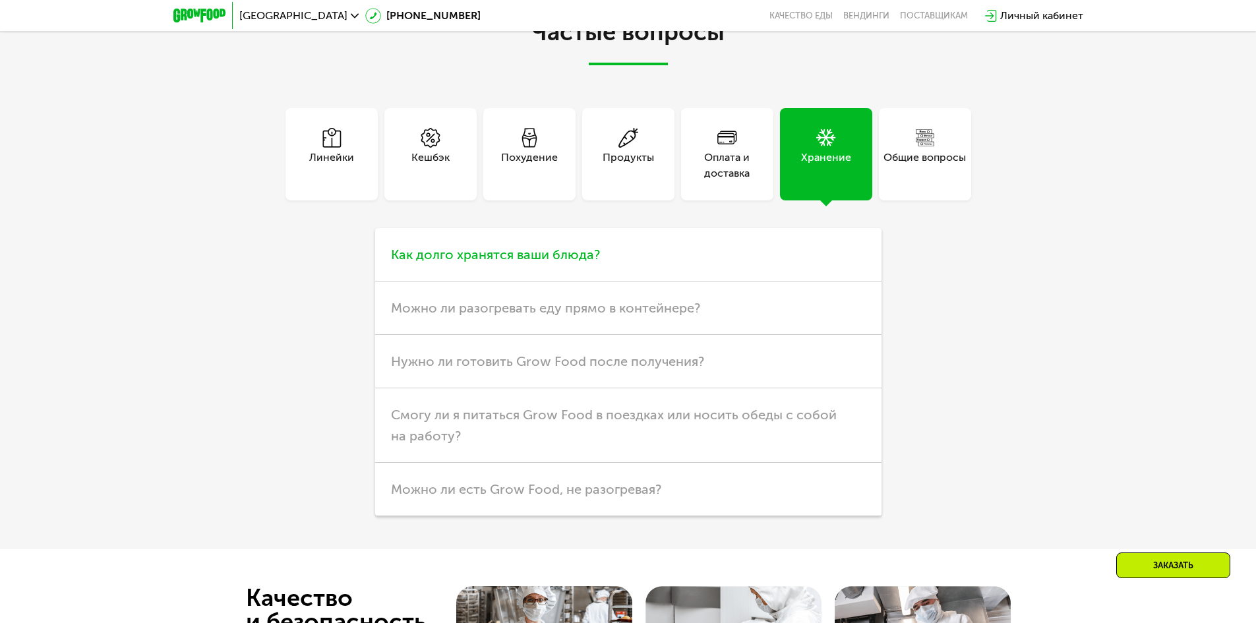
click at [537, 235] on h3 "Как долго хранятся ваши блюда?" at bounding box center [628, 254] width 506 height 53
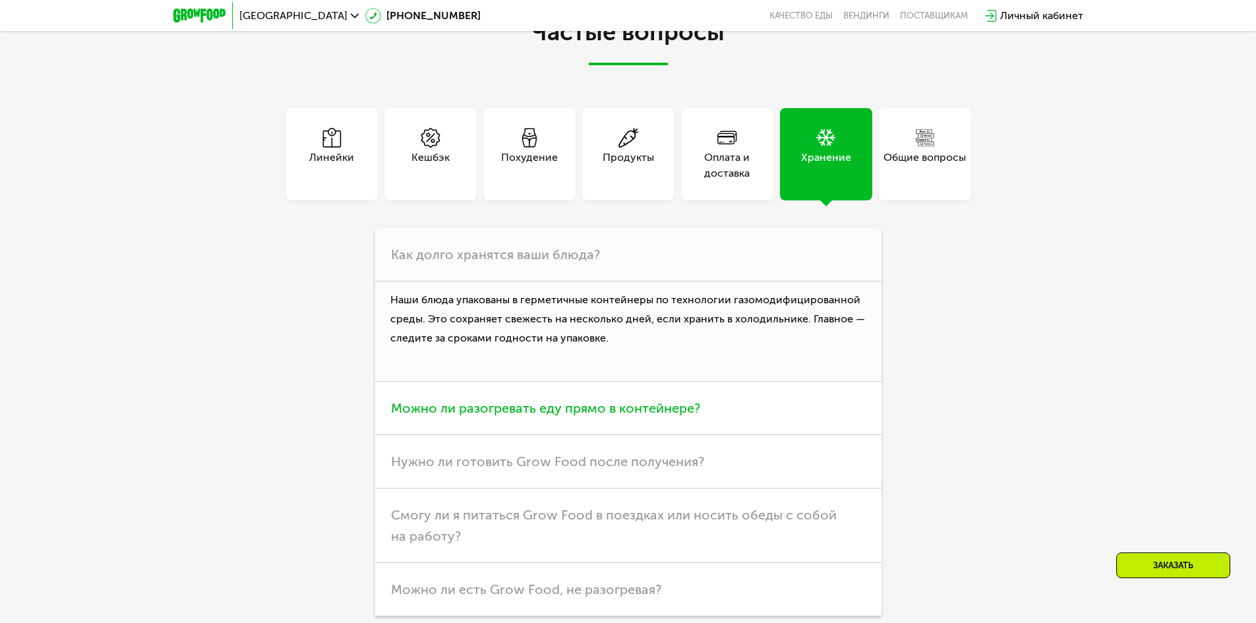
click at [540, 400] on span "Можно ли разогревать еду прямо в контейнере?" at bounding box center [545, 408] width 309 height 16
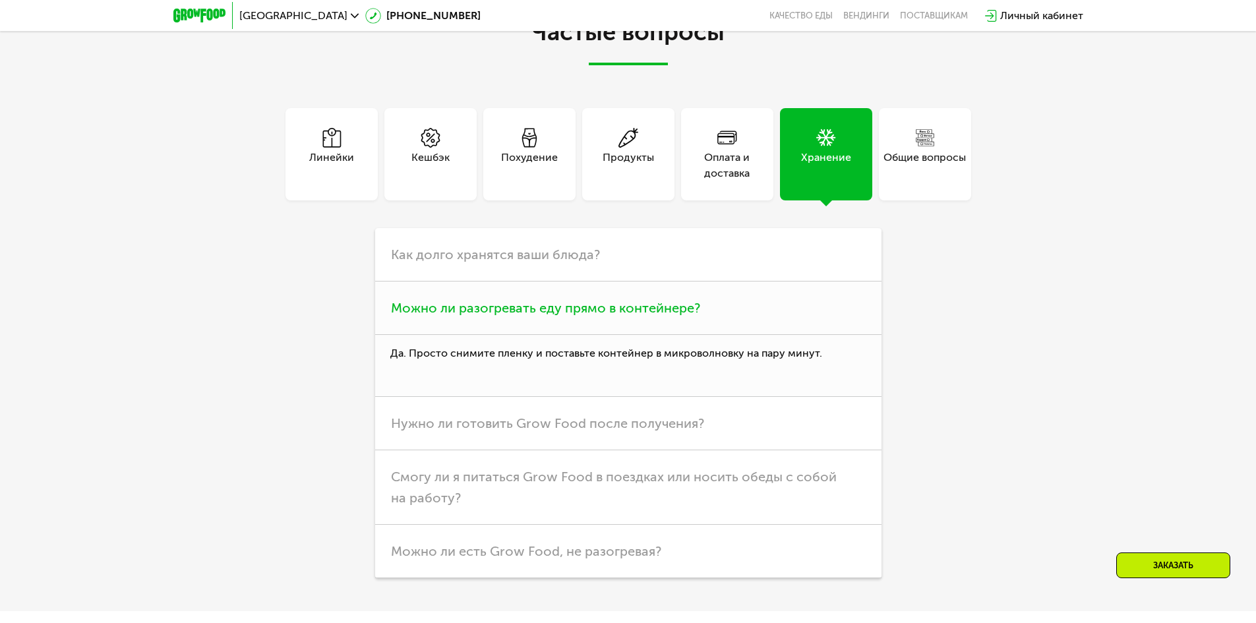
scroll to position [3562, 0]
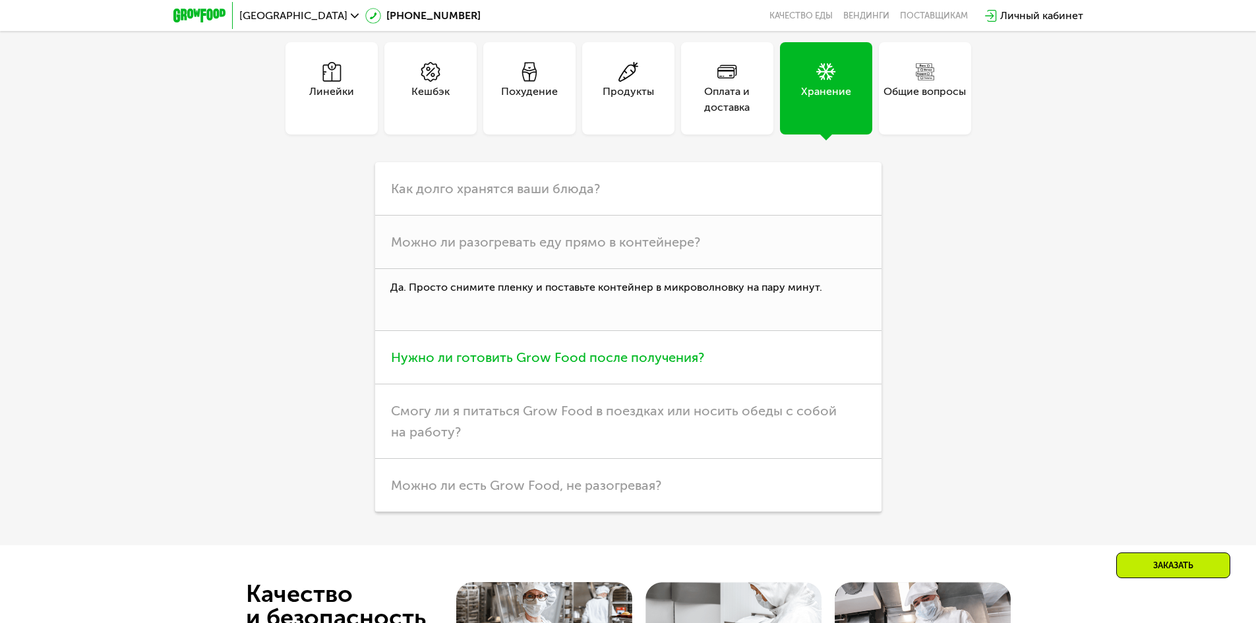
click at [511, 356] on span "Нужно ли готовить Grow Food после получения?" at bounding box center [547, 357] width 313 height 16
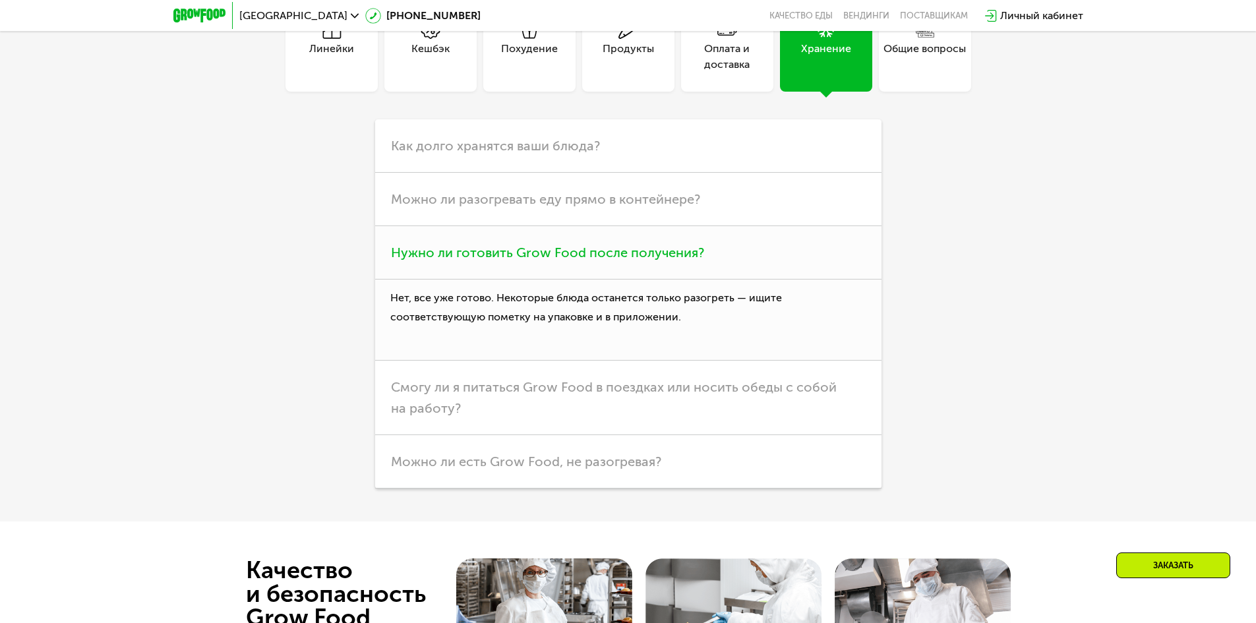
scroll to position [3628, 0]
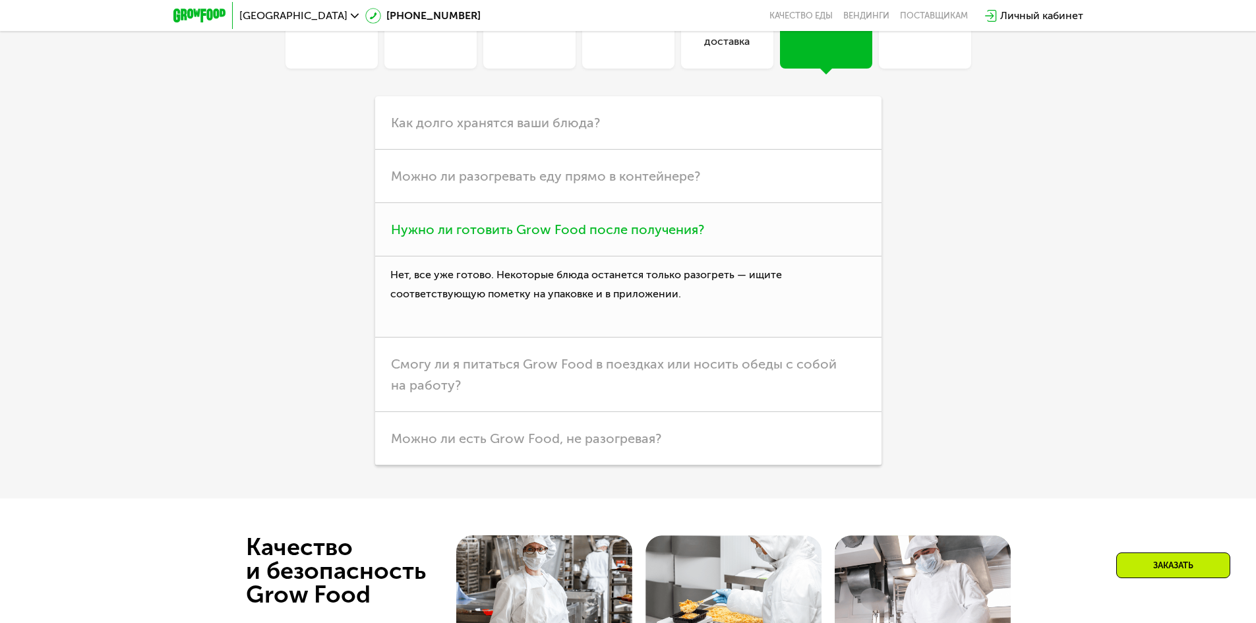
click at [511, 356] on span "Смогу ли я питаться Grow Food в поездках или носить обеды с собой на работу?" at bounding box center [614, 374] width 446 height 37
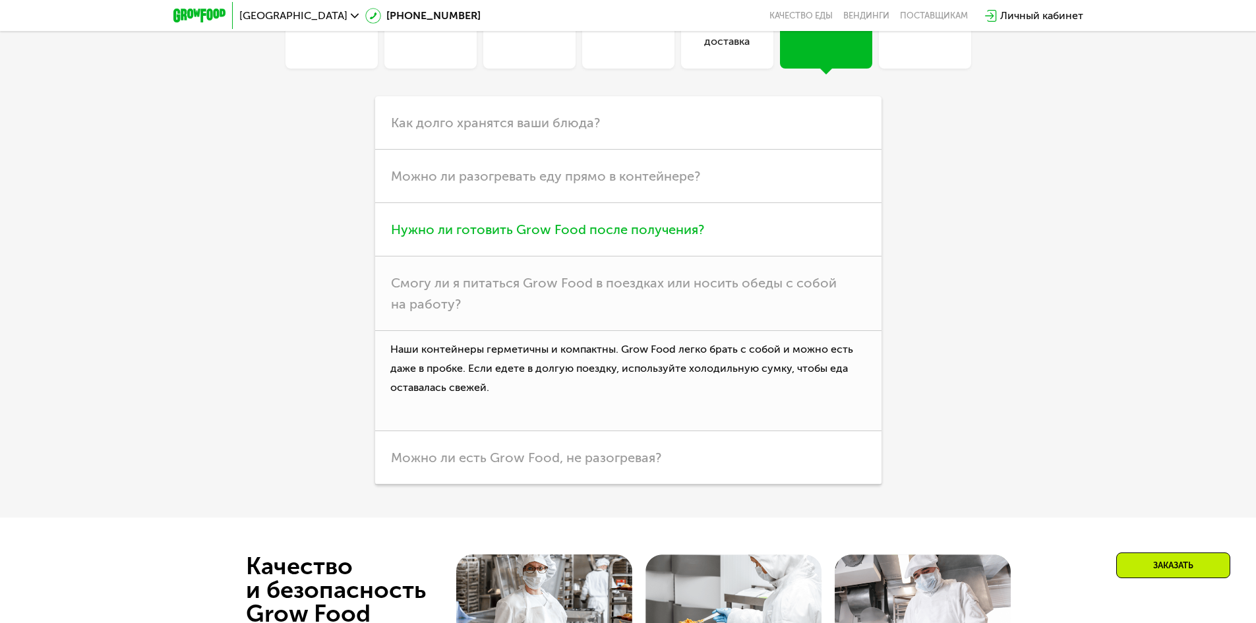
scroll to position [3694, 0]
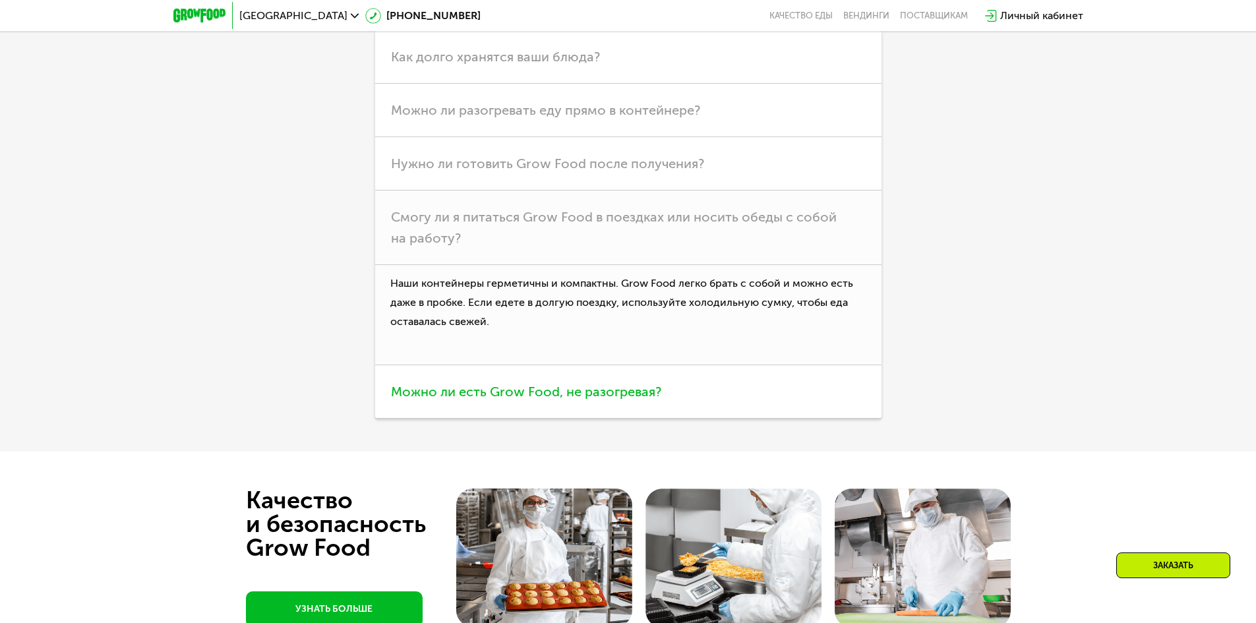
click at [506, 384] on span "Можно ли есть Grow Food, не разогревая?" at bounding box center [526, 392] width 270 height 16
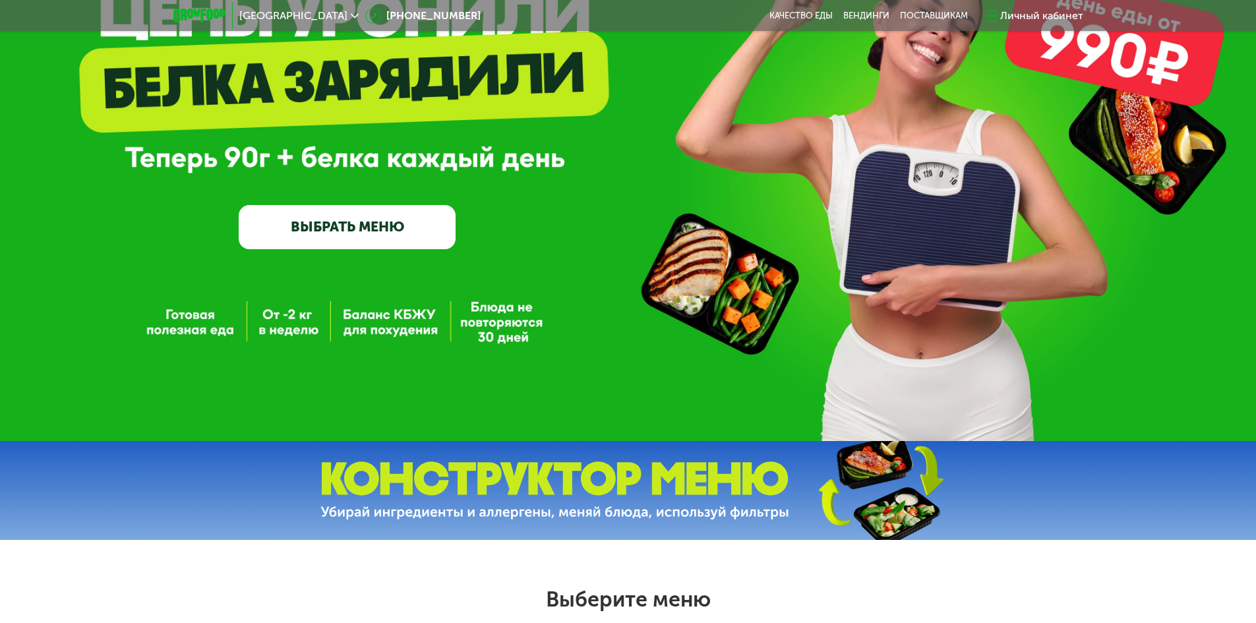
scroll to position [0, 0]
